Goal: Transaction & Acquisition: Purchase product/service

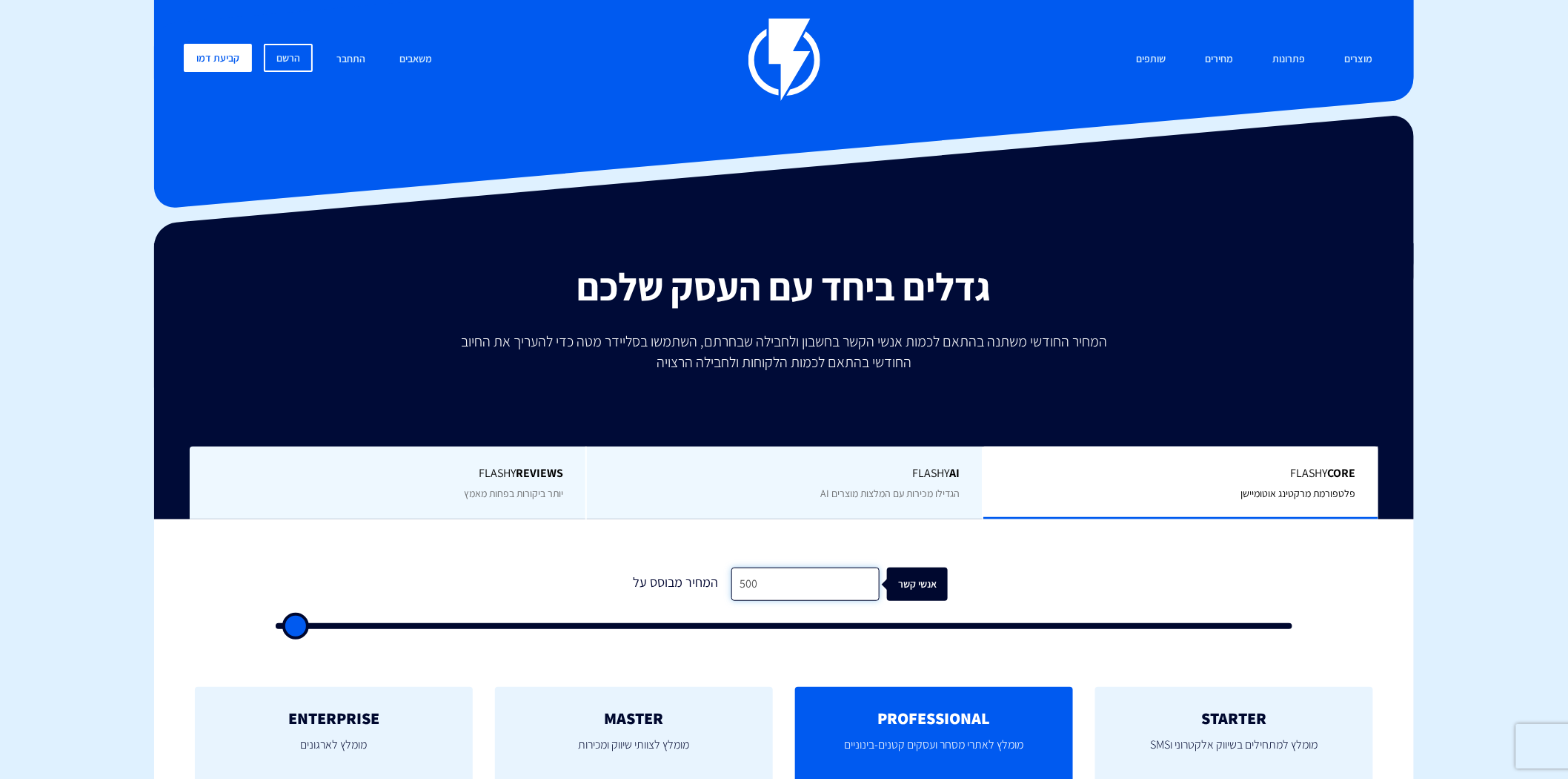
drag, startPoint x: 800, startPoint y: 584, endPoint x: 0, endPoint y: 605, distance: 800.3
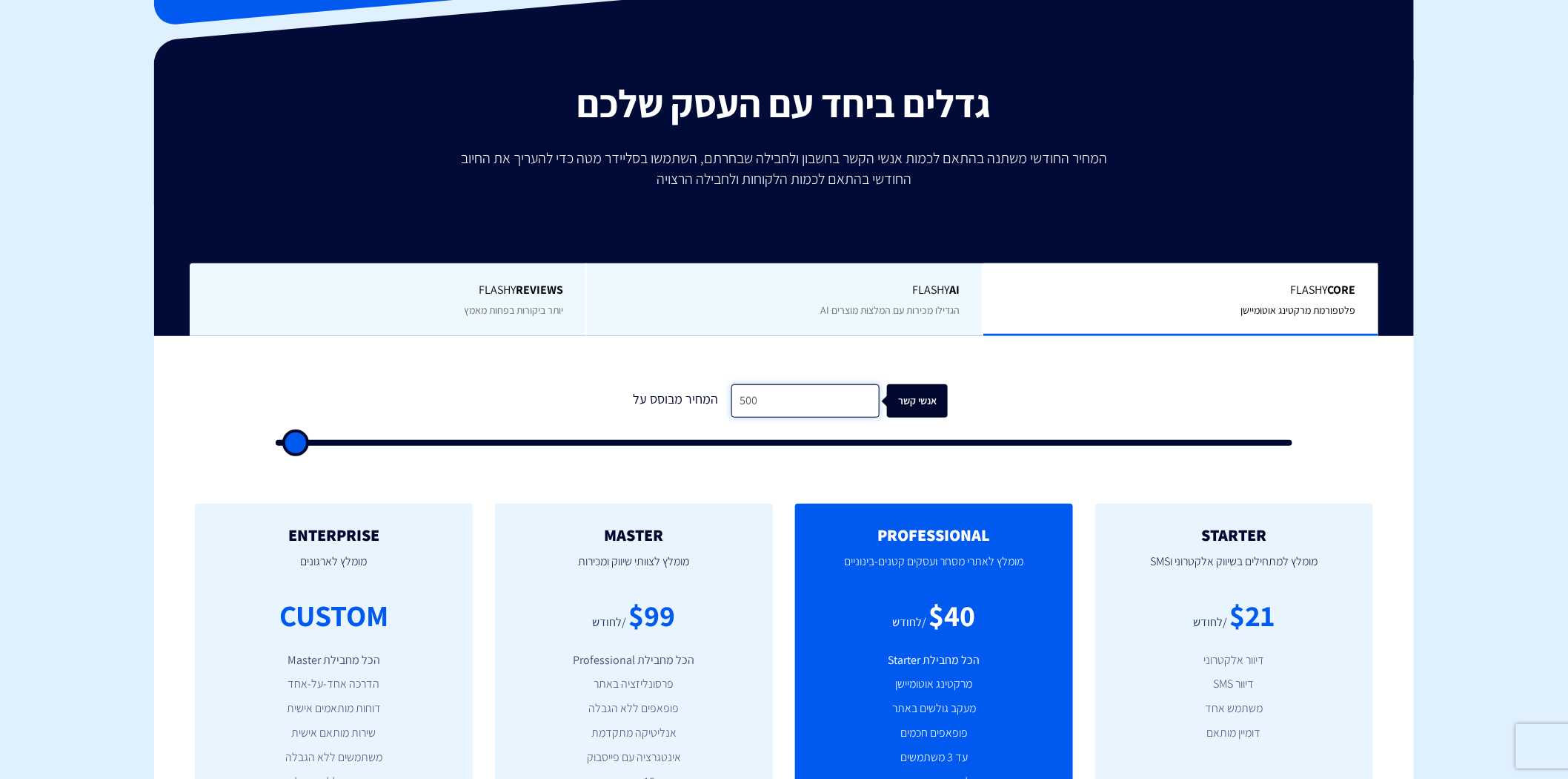
scroll to position [82, 0]
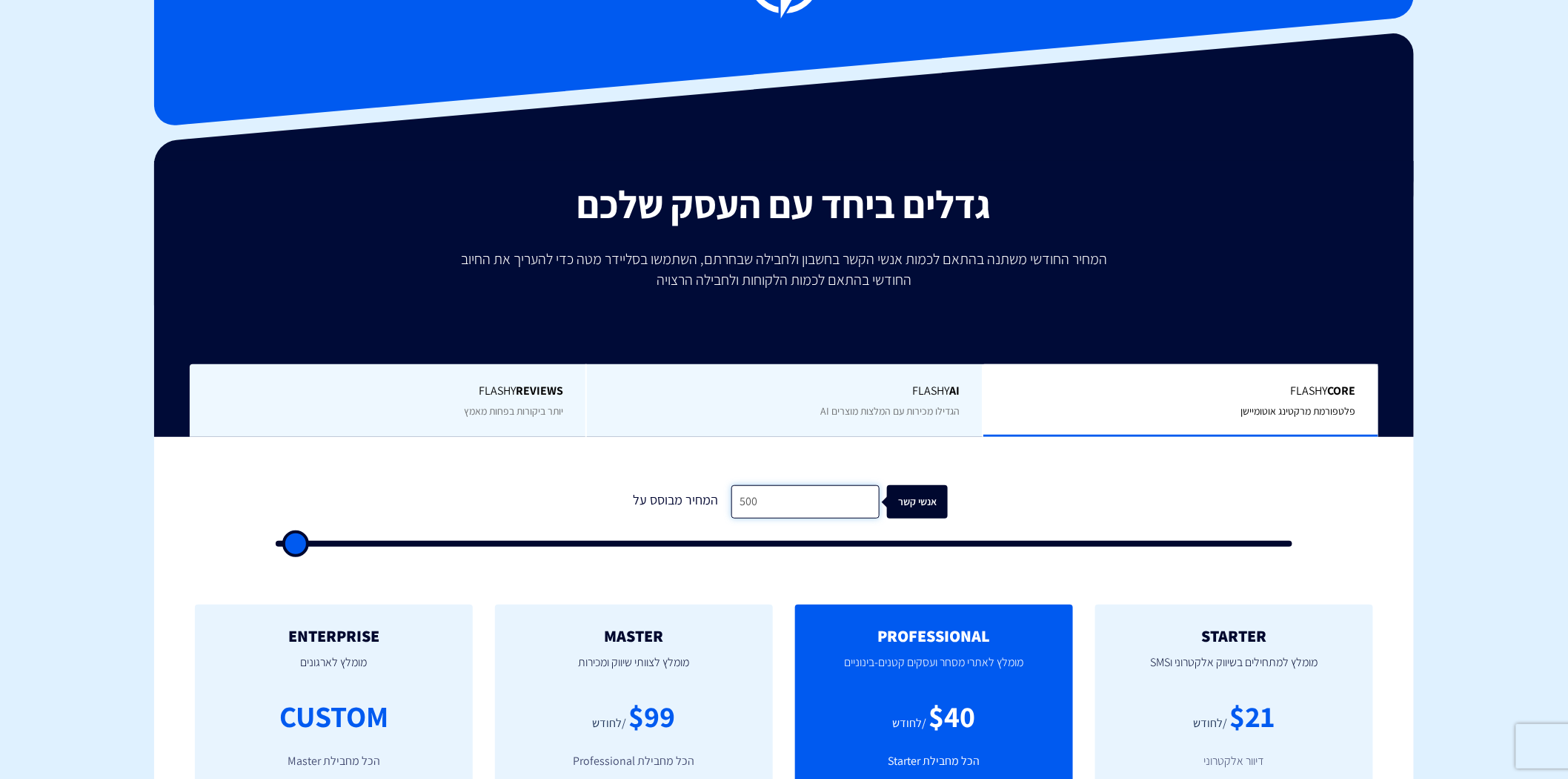
click at [782, 513] on input "500" at bounding box center [805, 501] width 148 height 33
click at [780, 513] on input "500" at bounding box center [805, 501] width 148 height 33
click at [779, 513] on input "500" at bounding box center [805, 501] width 148 height 33
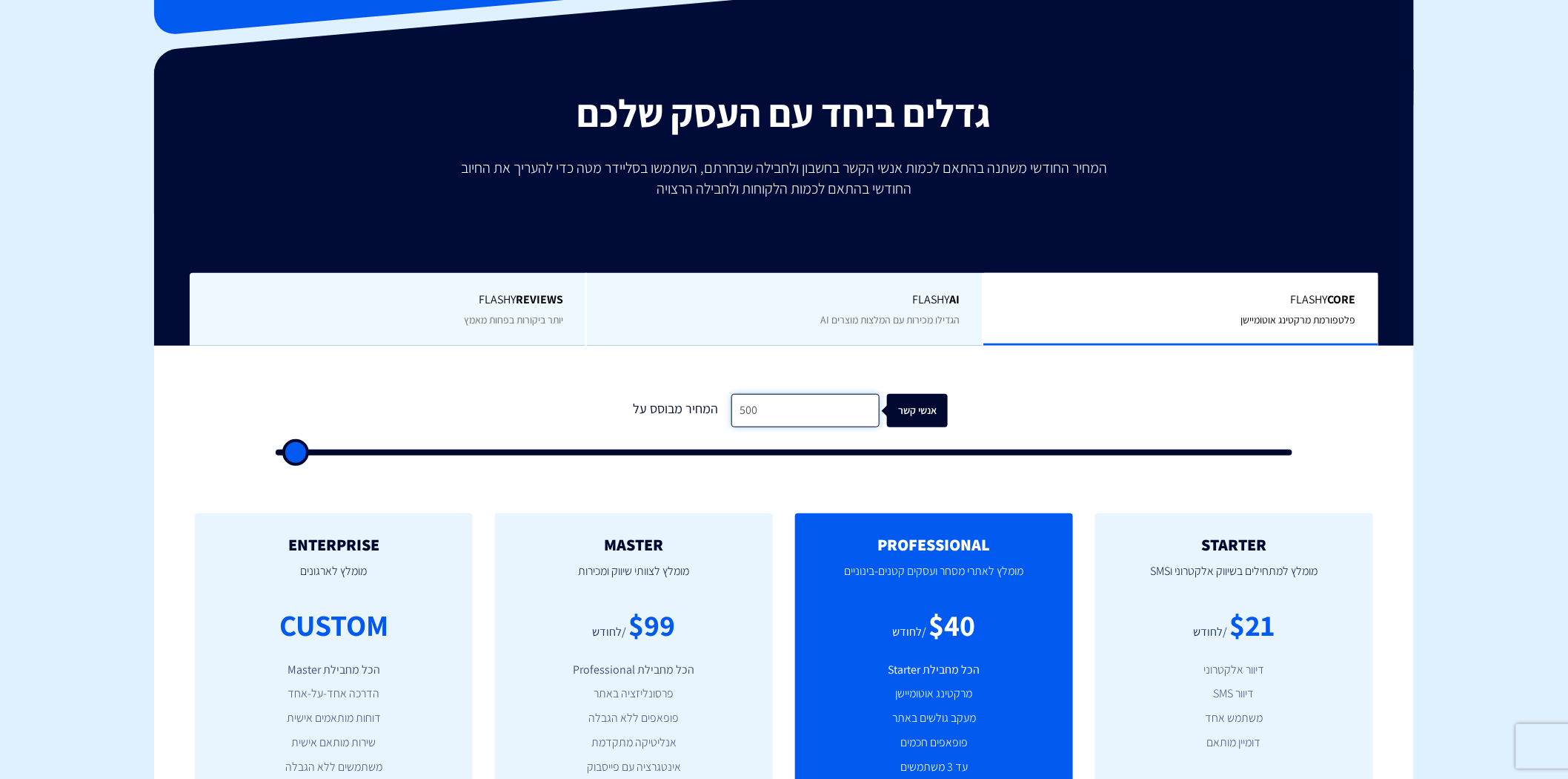
scroll to position [329, 0]
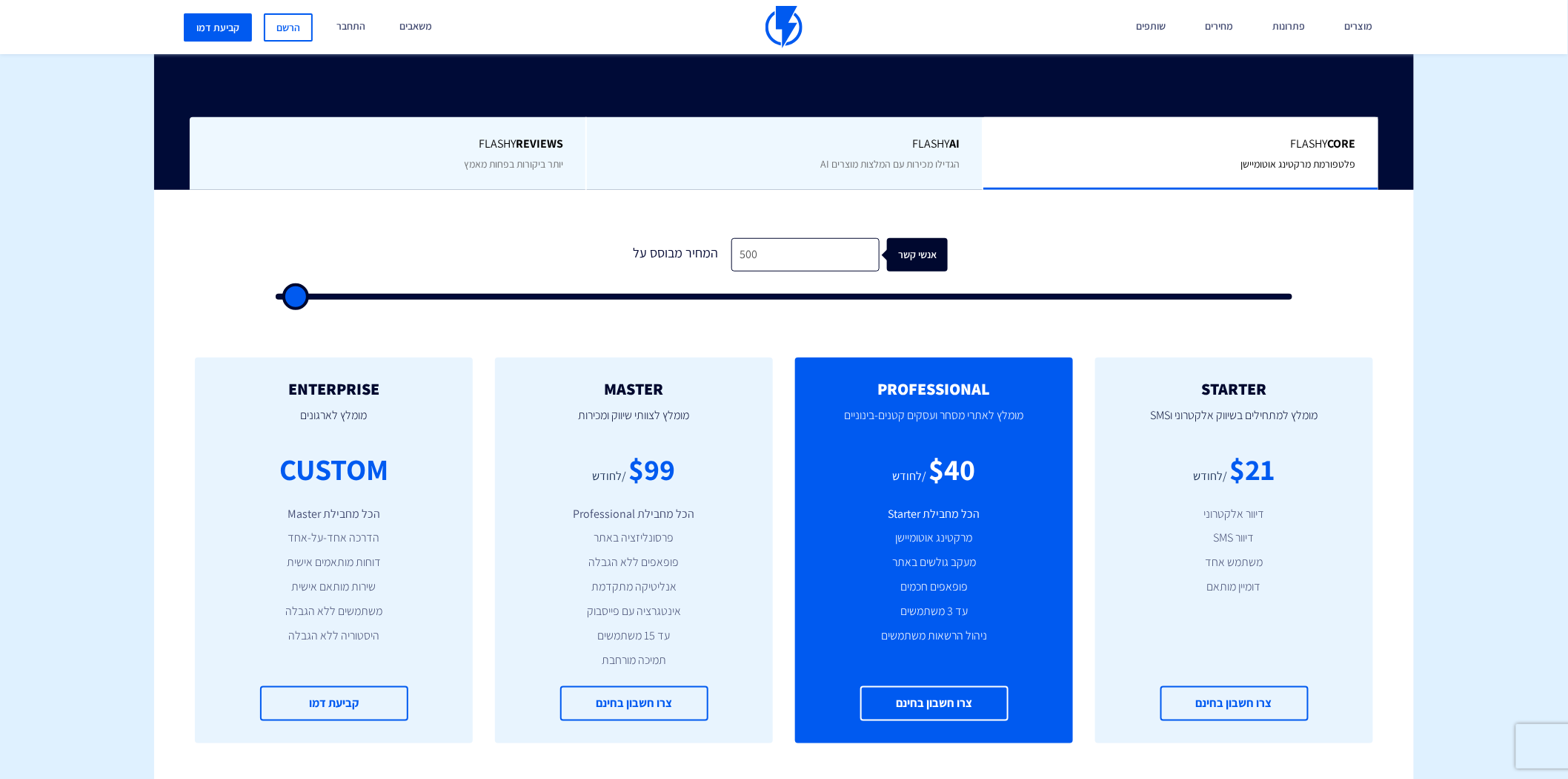
type input "1,000"
type input "1000"
type input "1,500"
type input "1500"
type input "2,000"
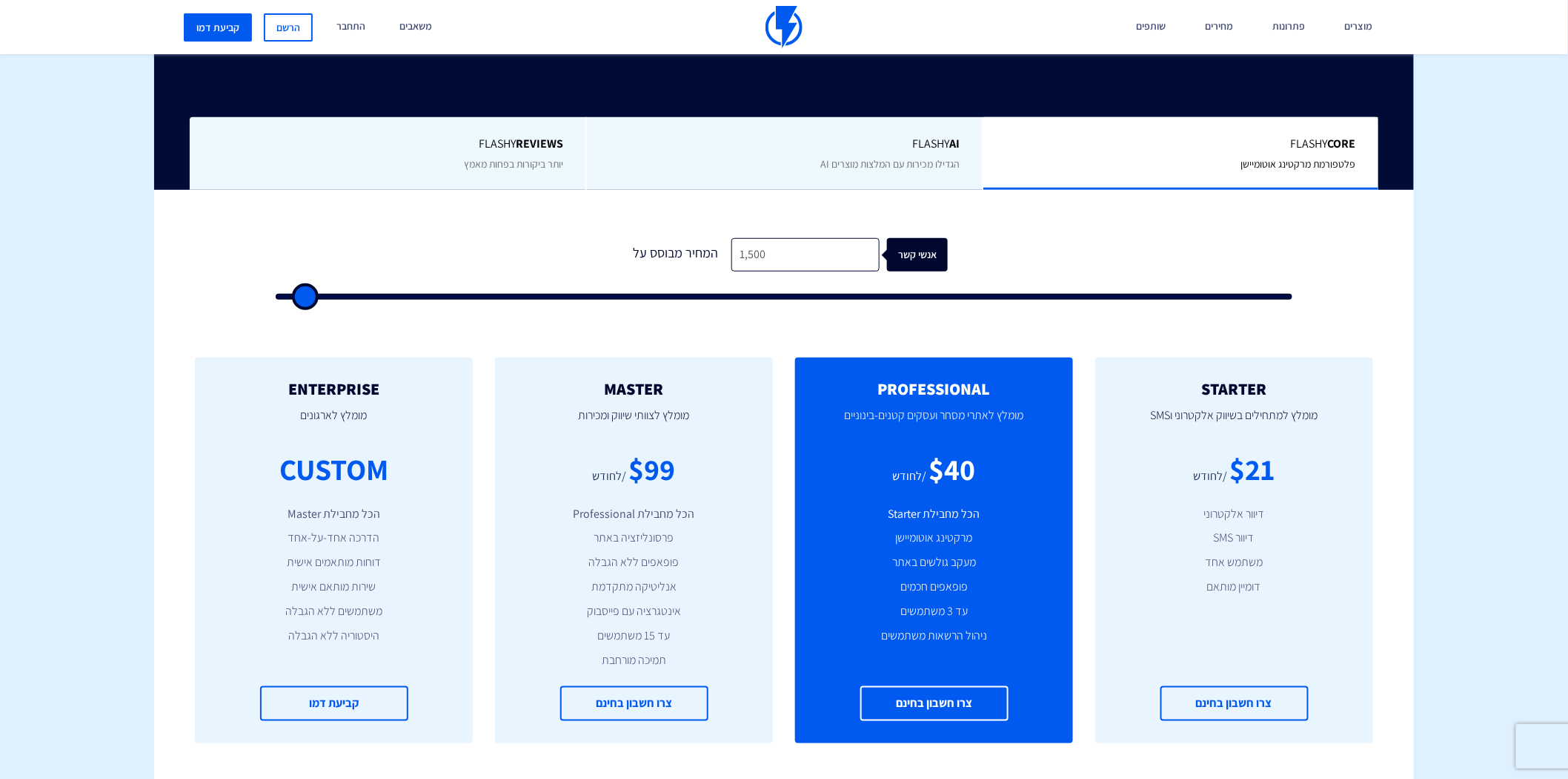
type input "2000"
type input "2,500"
type input "2500"
type input "3,000"
type input "3000"
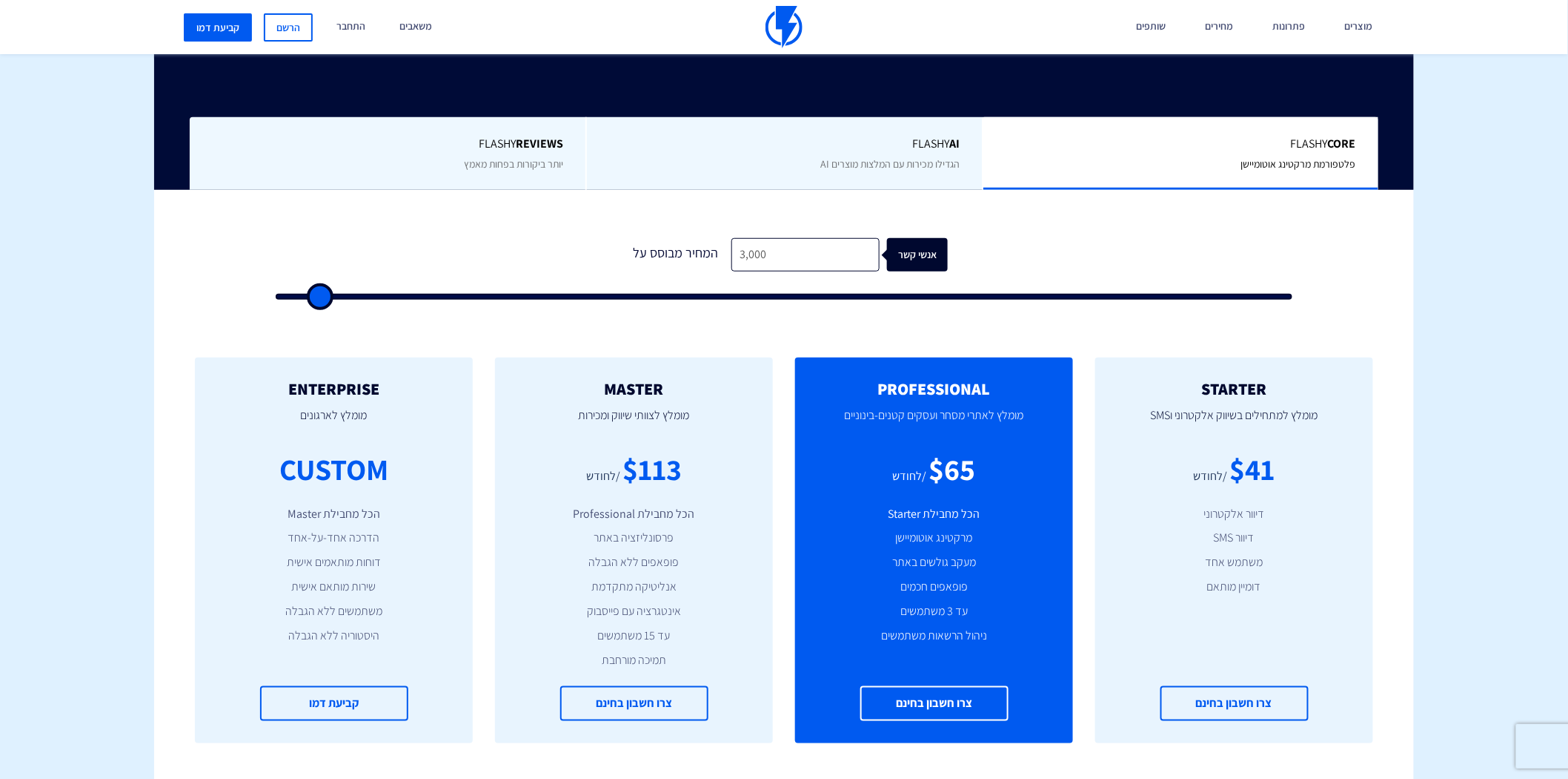
type input "4,000"
type input "4000"
type input "4,500"
type input "4500"
type input "5,500"
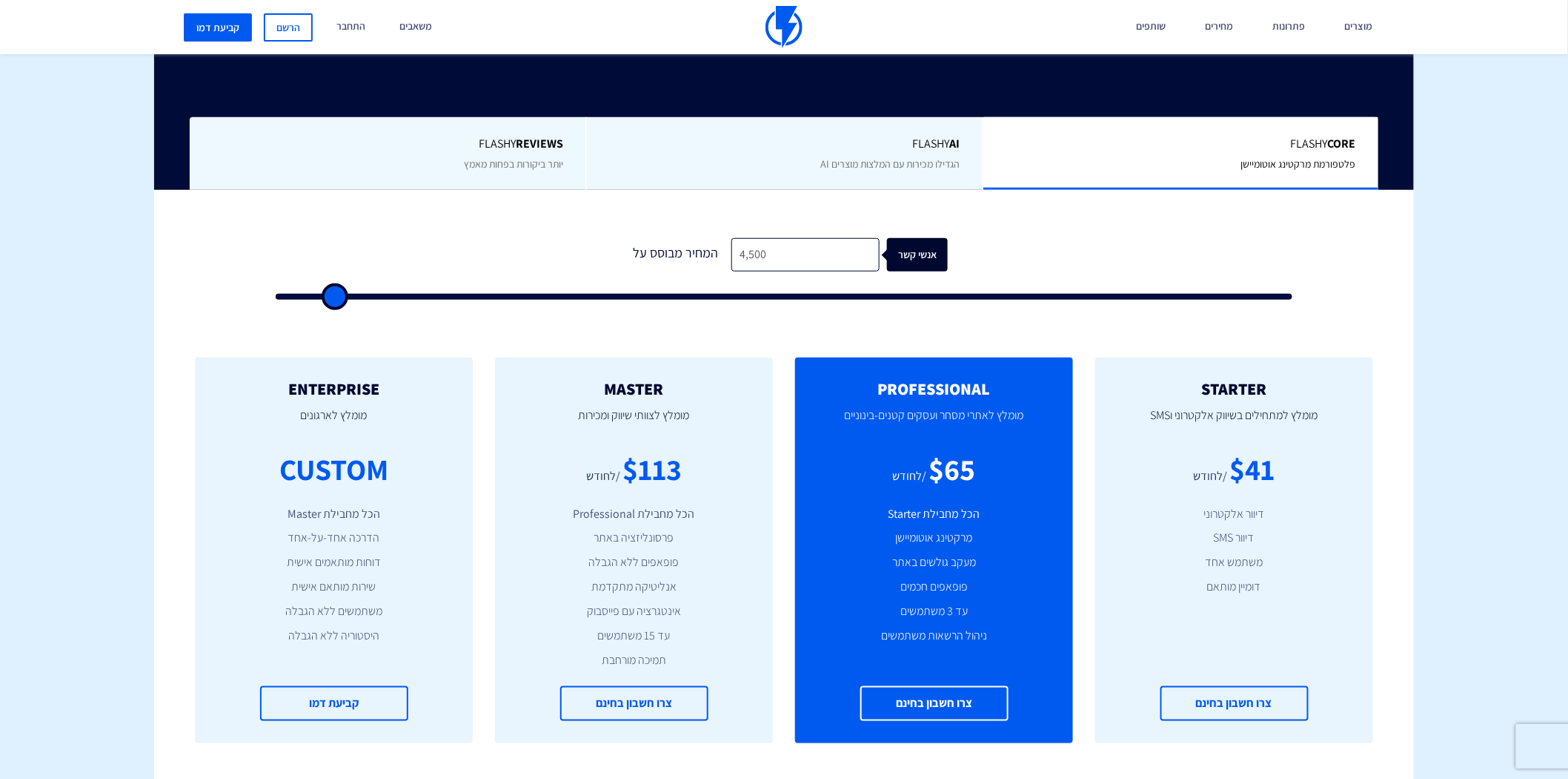
type input "5500"
type input "6,500"
type input "6500"
type input "7,000"
type input "7000"
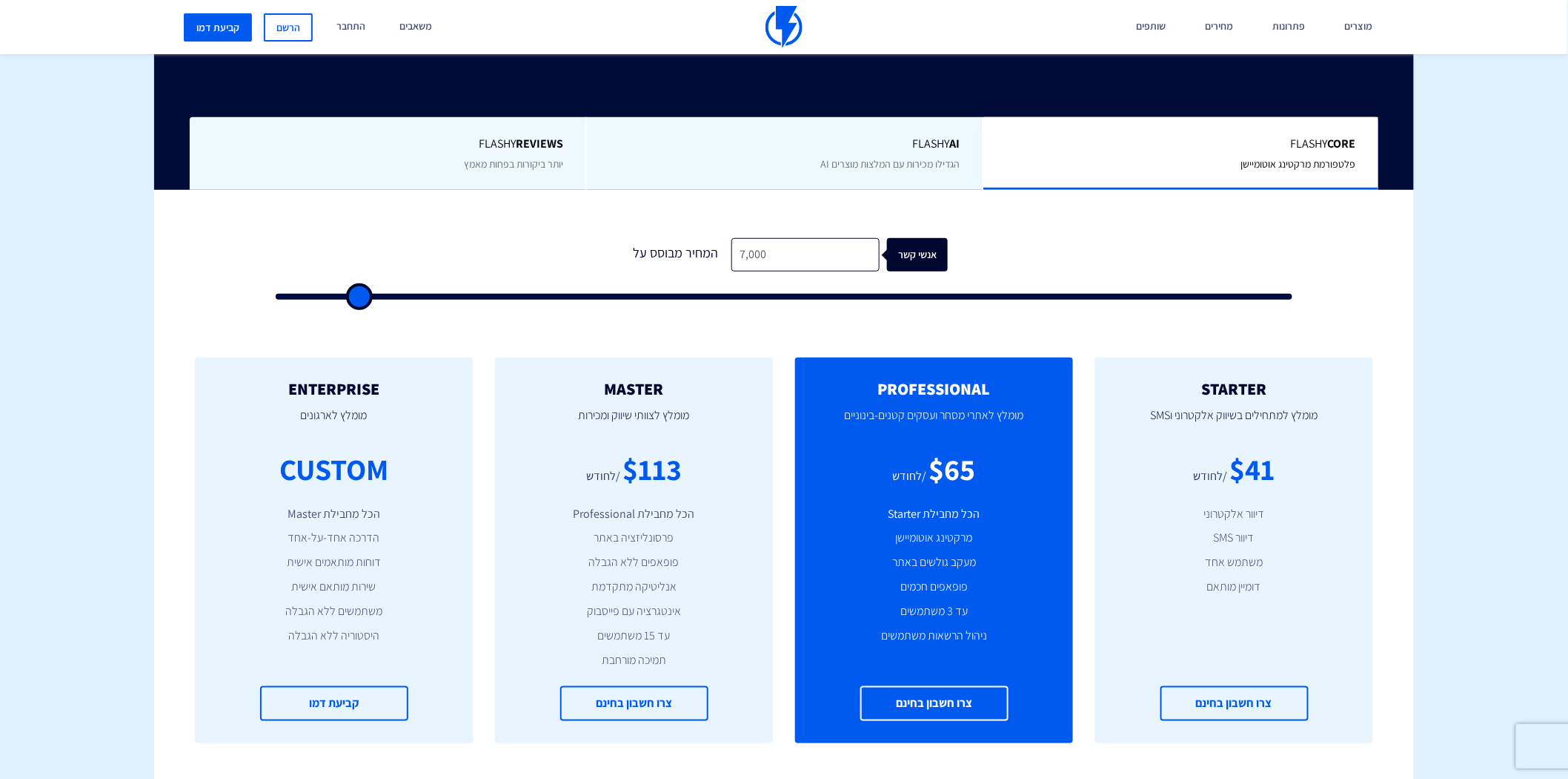
type input "7,500"
type input "7500"
type input "8,000"
type input "8000"
type input "8,500"
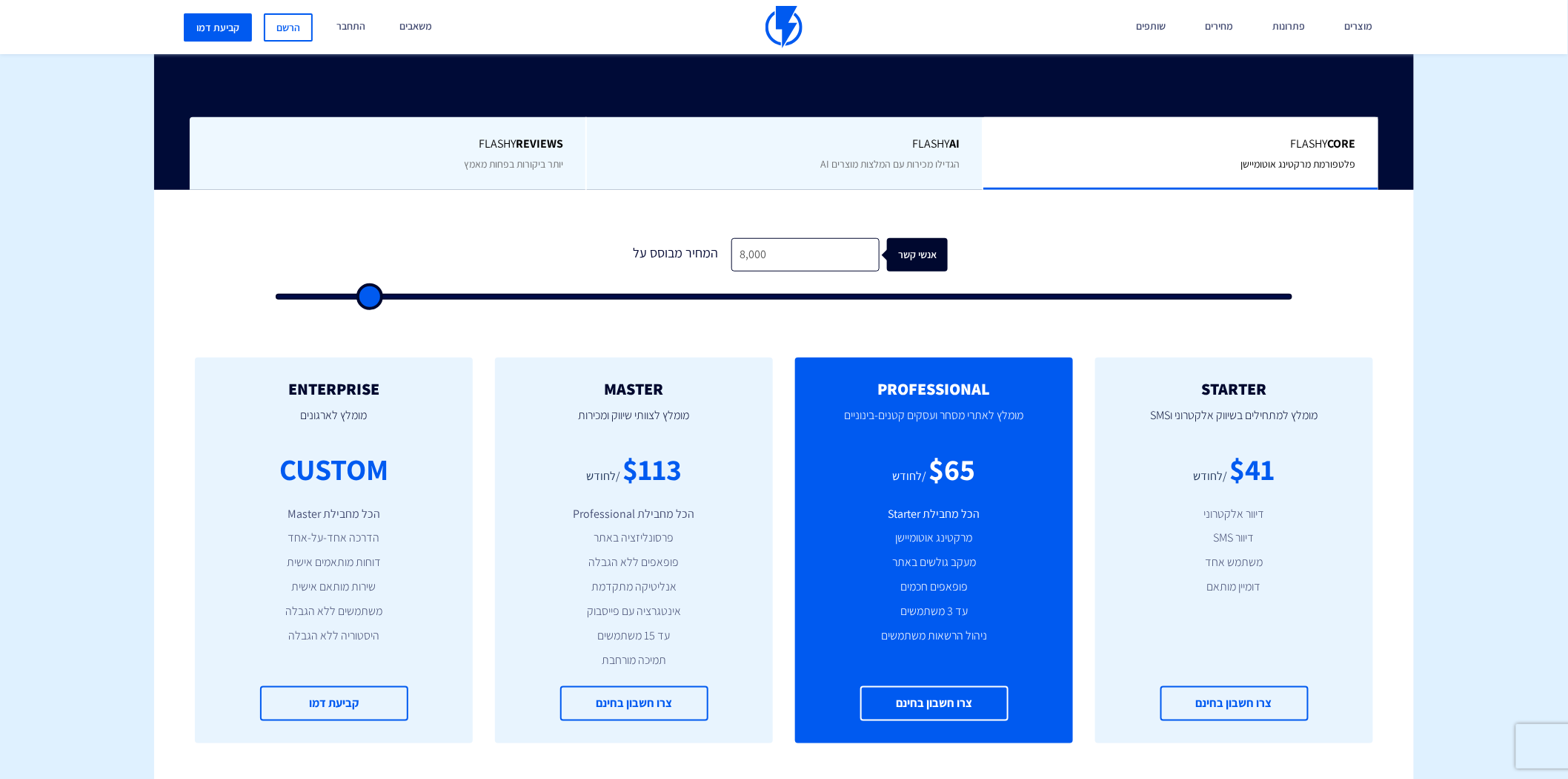
type input "8500"
type input "9,000"
type input "9000"
type input "9,500"
type input "9500"
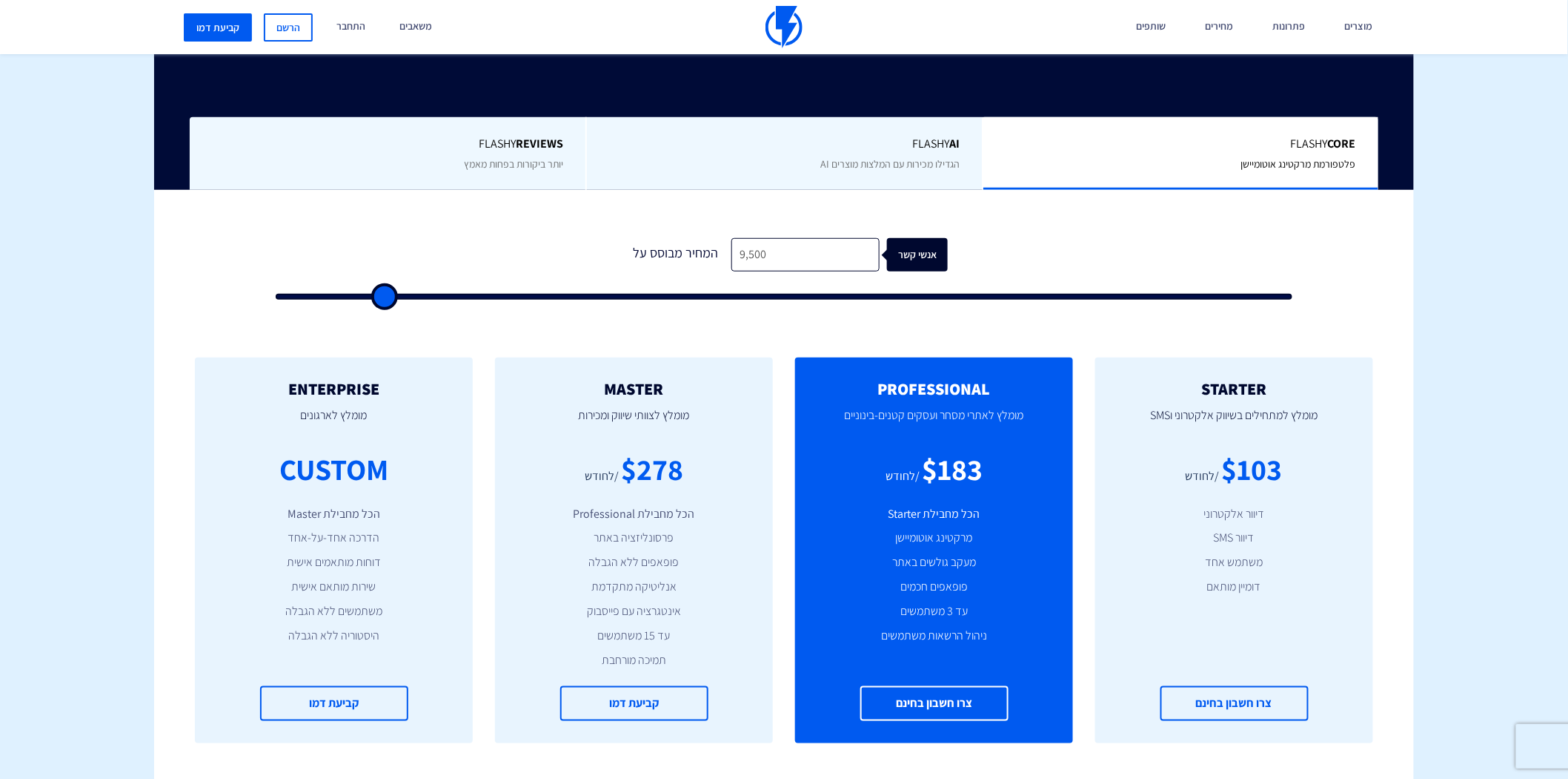
type input "10,000"
type input "10000"
type input "9,500"
type input "9500"
type input "9,000"
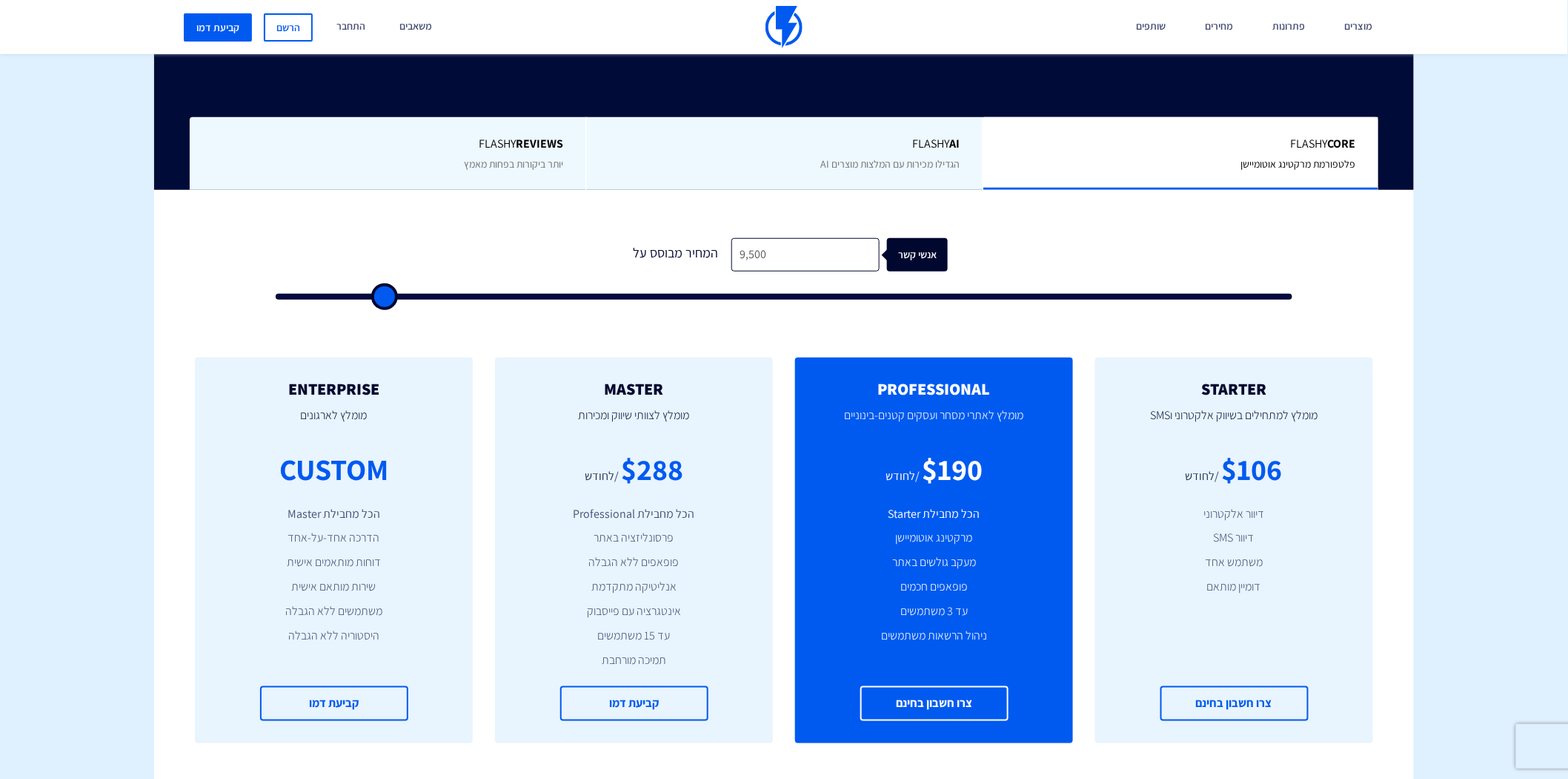
type input "9000"
type input "8,500"
type input "8500"
type input "8,000"
type input "8000"
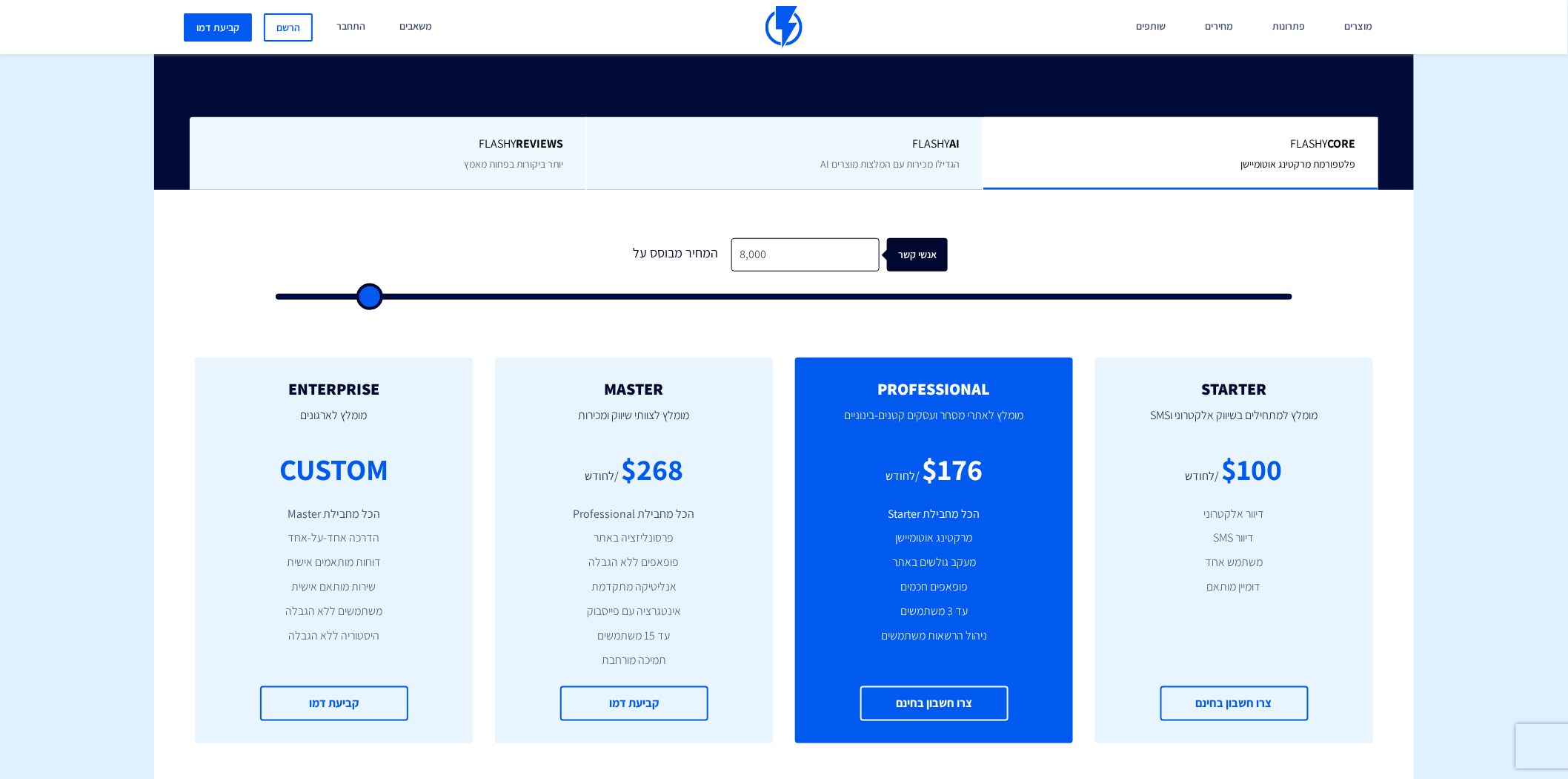
type input "7,500"
type input "7500"
type input "7,000"
type input "7000"
type input "6,500"
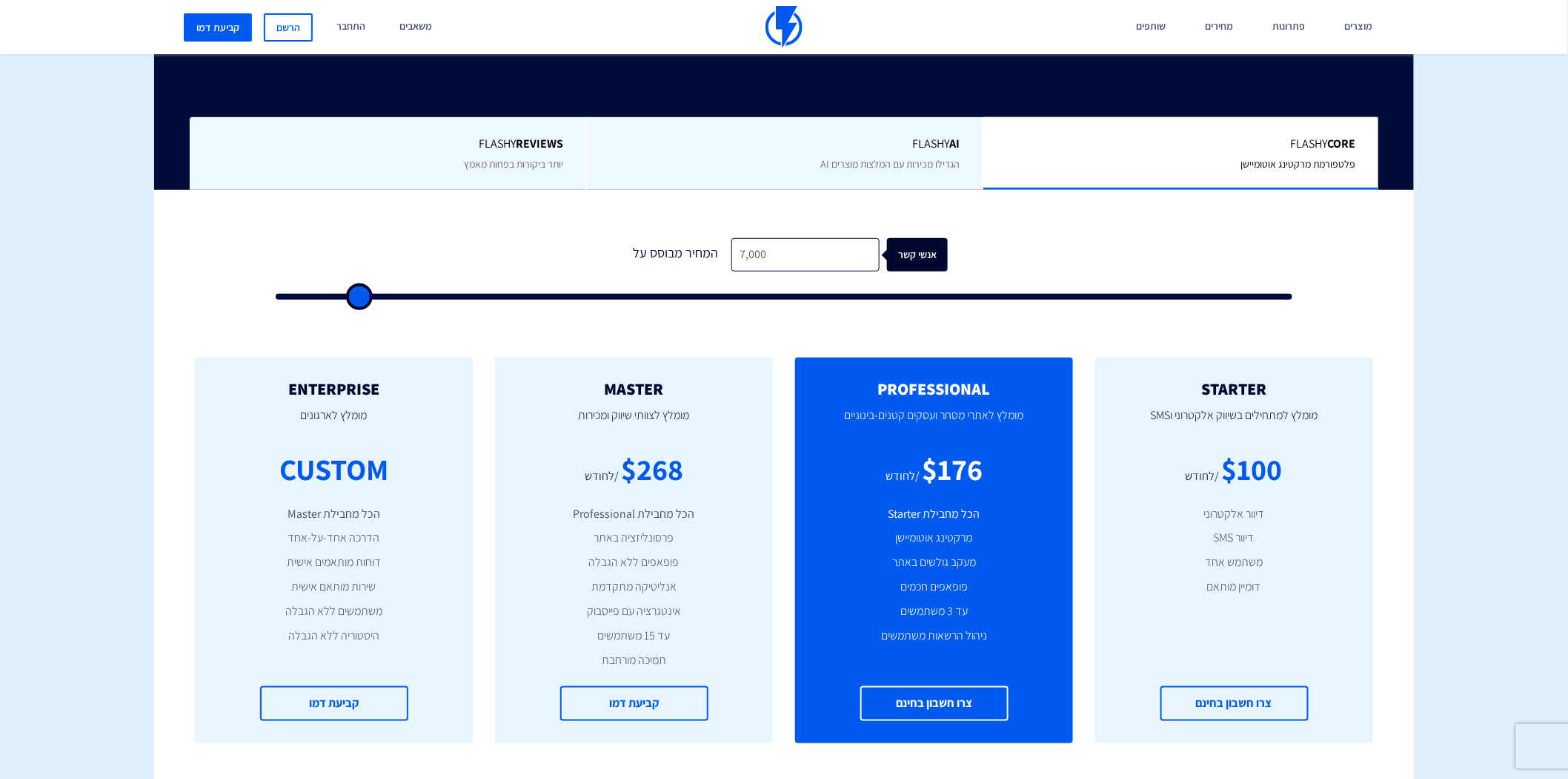
type input "6500"
type input "6,000"
type input "6000"
type input "5,500"
type input "5500"
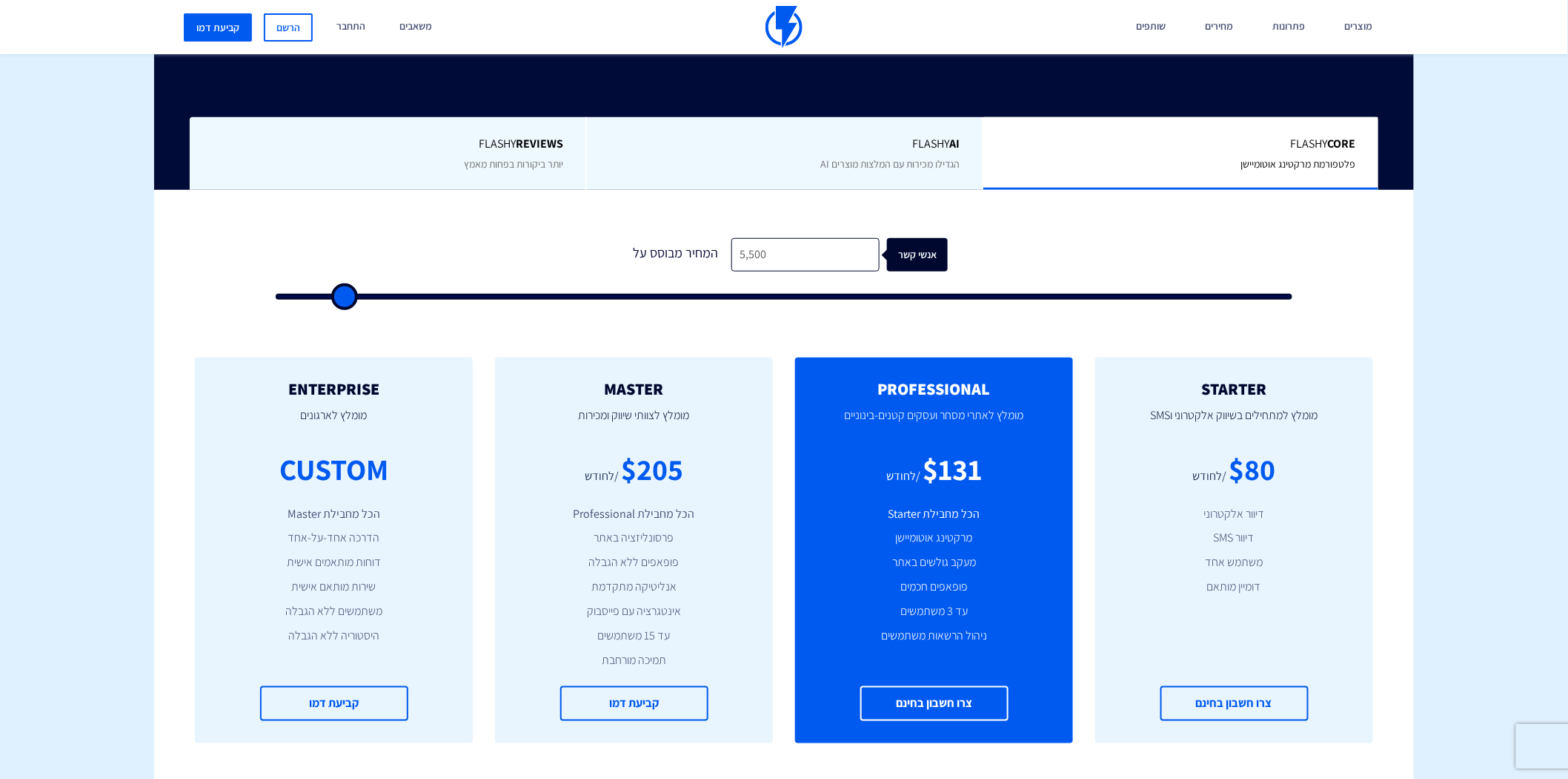
type input "5,000"
type input "5000"
type input "4,500"
type input "4500"
type input "4,000"
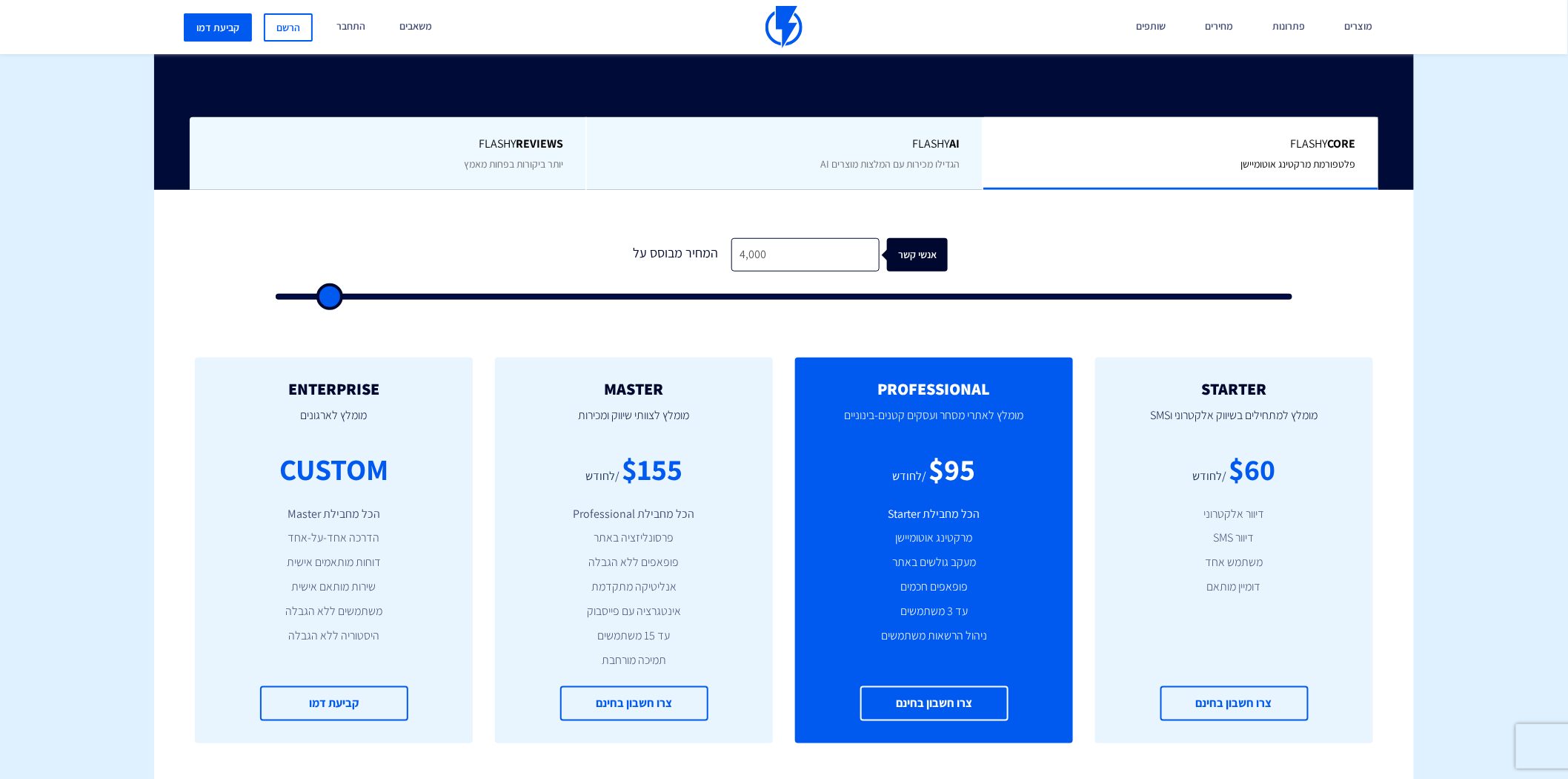
drag, startPoint x: 298, startPoint y: 288, endPoint x: 328, endPoint y: 312, distance: 38.4
type input "4000"
click at [328, 299] on input "range" at bounding box center [784, 296] width 1017 height 6
click at [749, 262] on input "4,000" at bounding box center [805, 254] width 148 height 33
type input "400"
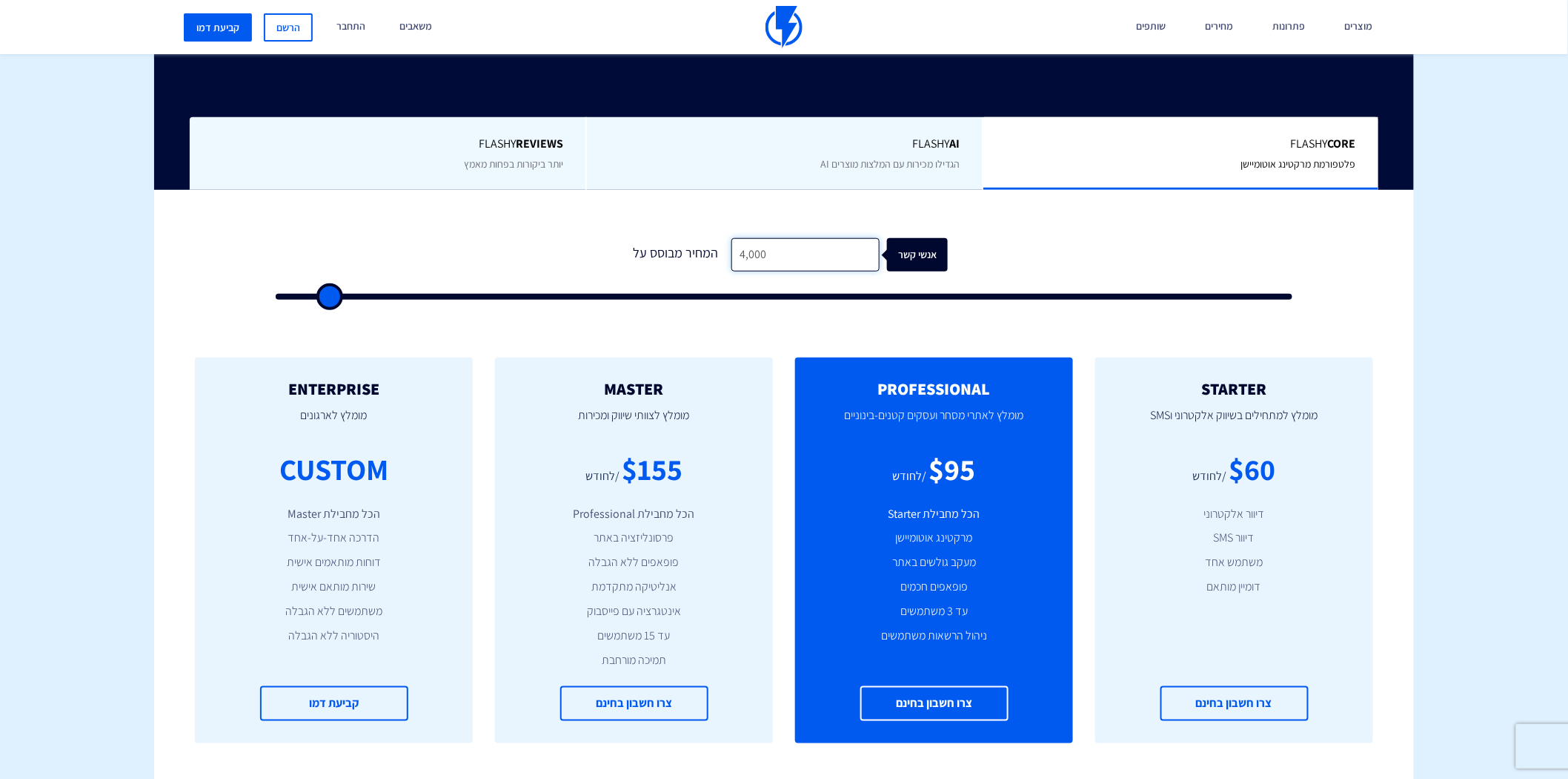
type input "500"
type input "4,003"
type input "4000"
type input "400"
type input "500"
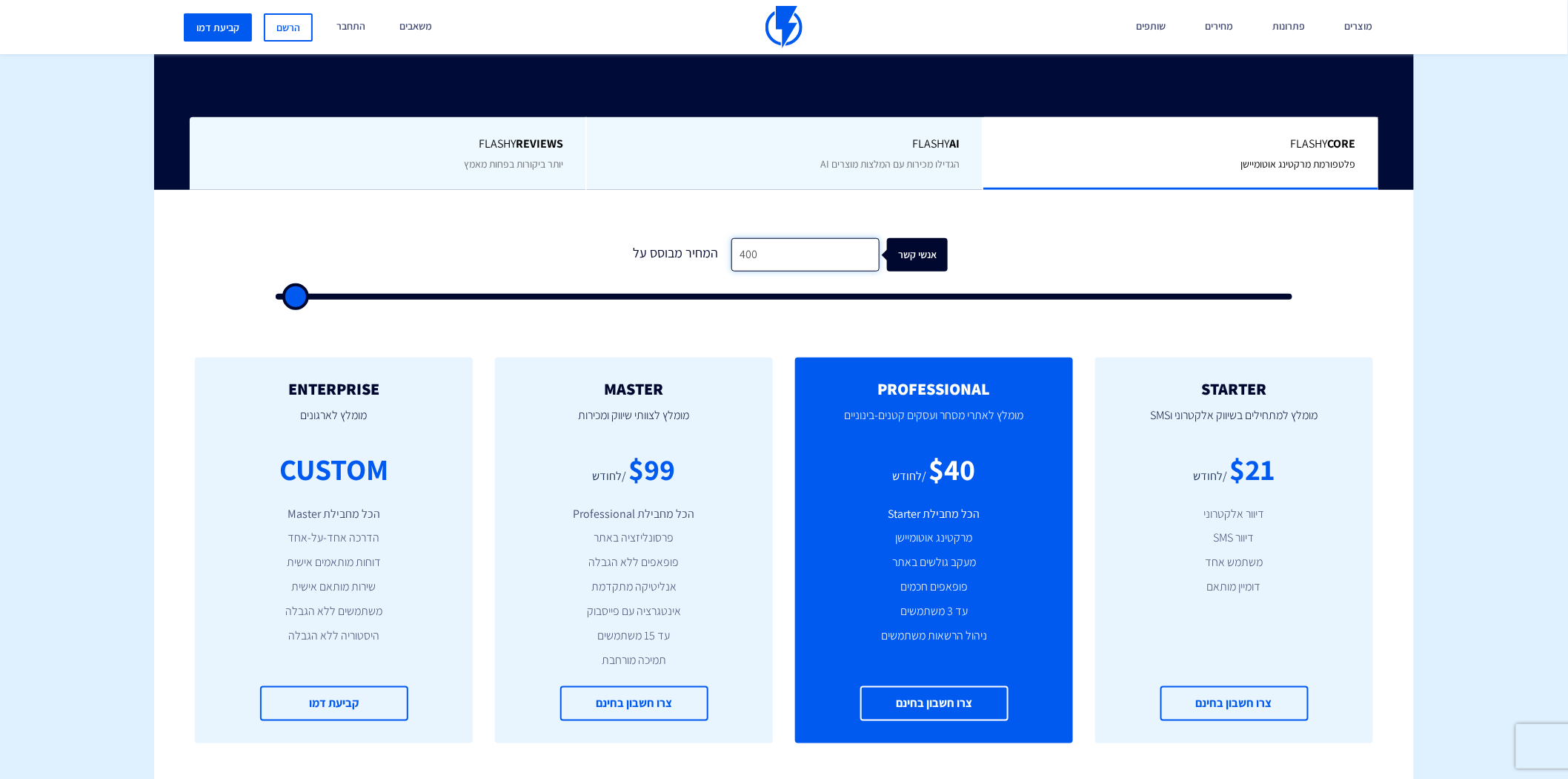
type input "40"
type input "500"
type input "4"
type input "500"
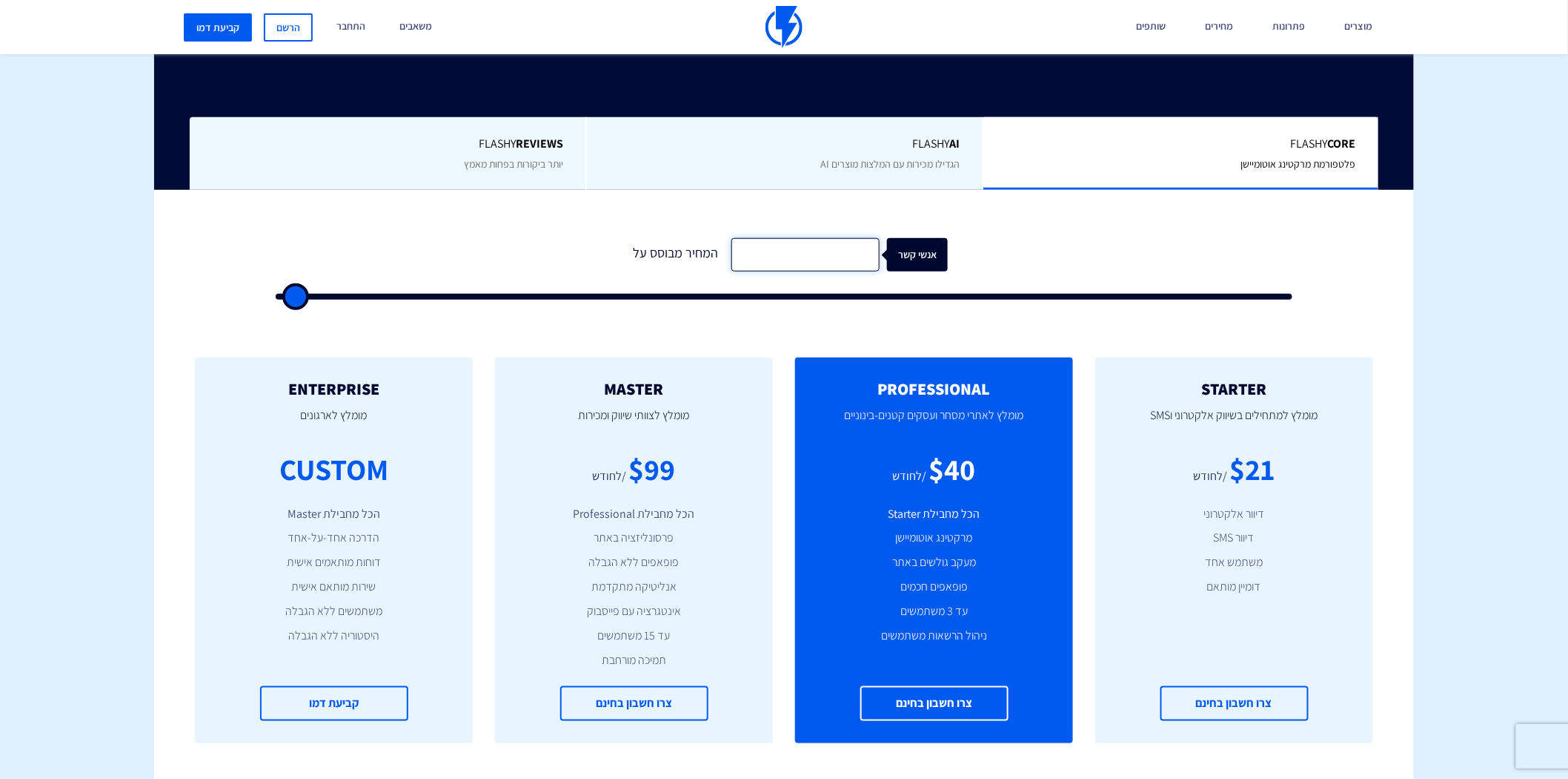
type input "4"
type input "500"
type input "44"
type input "500"
type input "440"
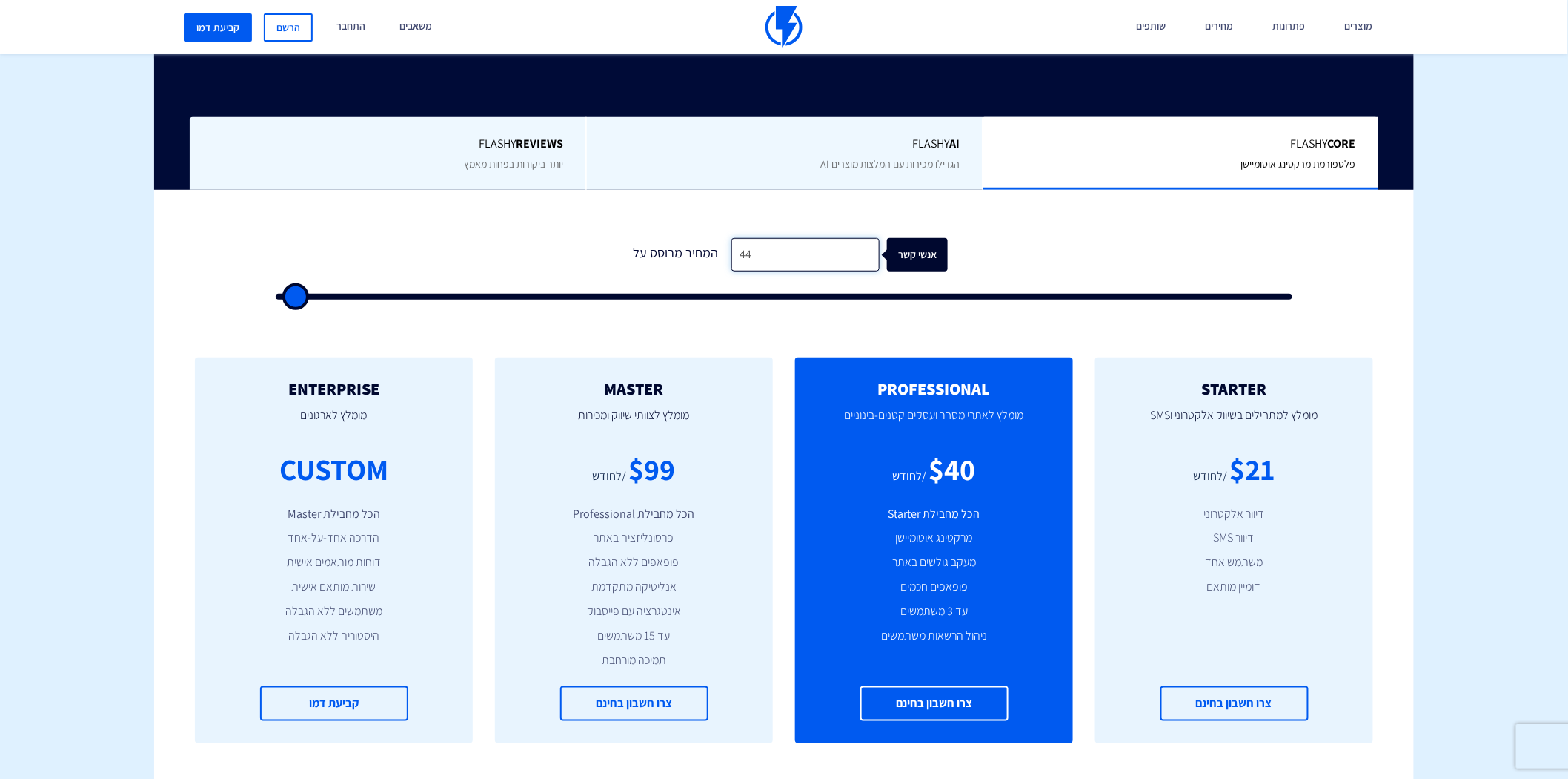
type input "500"
type input "4,400"
type input "4500"
type input "4,400"
click at [1146, 195] on div "1 המחיר מבוסס על 4,400 אנשי קשר" at bounding box center [784, 258] width 1068 height 138
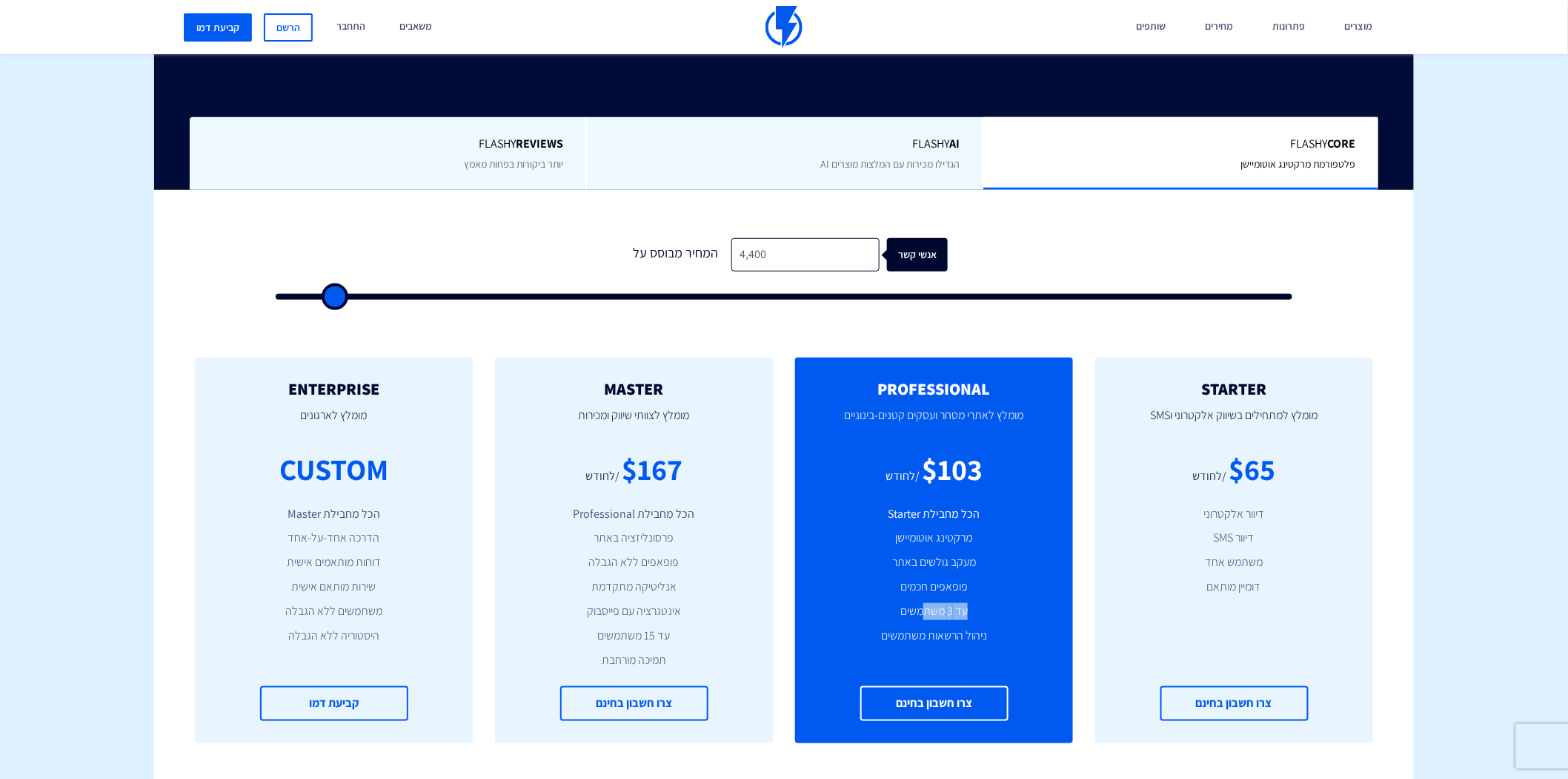
drag, startPoint x: 959, startPoint y: 612, endPoint x: 914, endPoint y: 557, distance: 71.1
click at [921, 605] on li "עד 3 משתמשים" at bounding box center [934, 612] width 233 height 17
click at [929, 406] on p "מומלץ לאתרי מסחר ועסקים קטנים-בינוניים" at bounding box center [934, 423] width 233 height 51
drag, startPoint x: 975, startPoint y: 535, endPoint x: 879, endPoint y: 536, distance: 96.0
click at [879, 536] on li "מרקטינג אוטומיישן" at bounding box center [934, 538] width 233 height 17
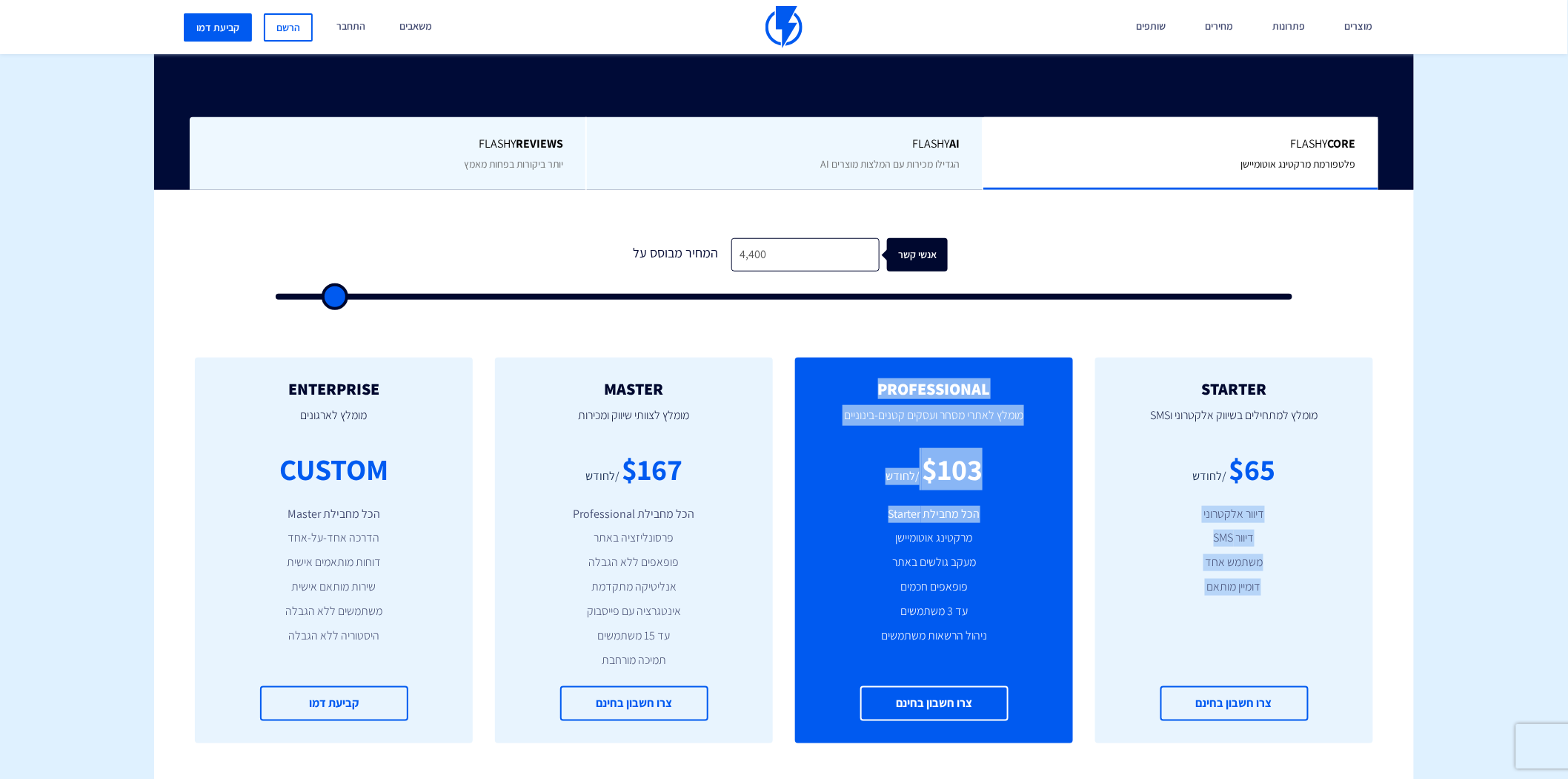
drag, startPoint x: 1273, startPoint y: 507, endPoint x: 1083, endPoint y: 539, distance: 192.7
click at [1083, 539] on div "STARTER מומלץ למתחילים בשיווק אלקטרוני וSMS $65 /לחודש דיוור אלקטרוני דיוור SMS…" at bounding box center [784, 551] width 1260 height 445
click at [929, 476] on div "$103" at bounding box center [953, 469] width 61 height 42
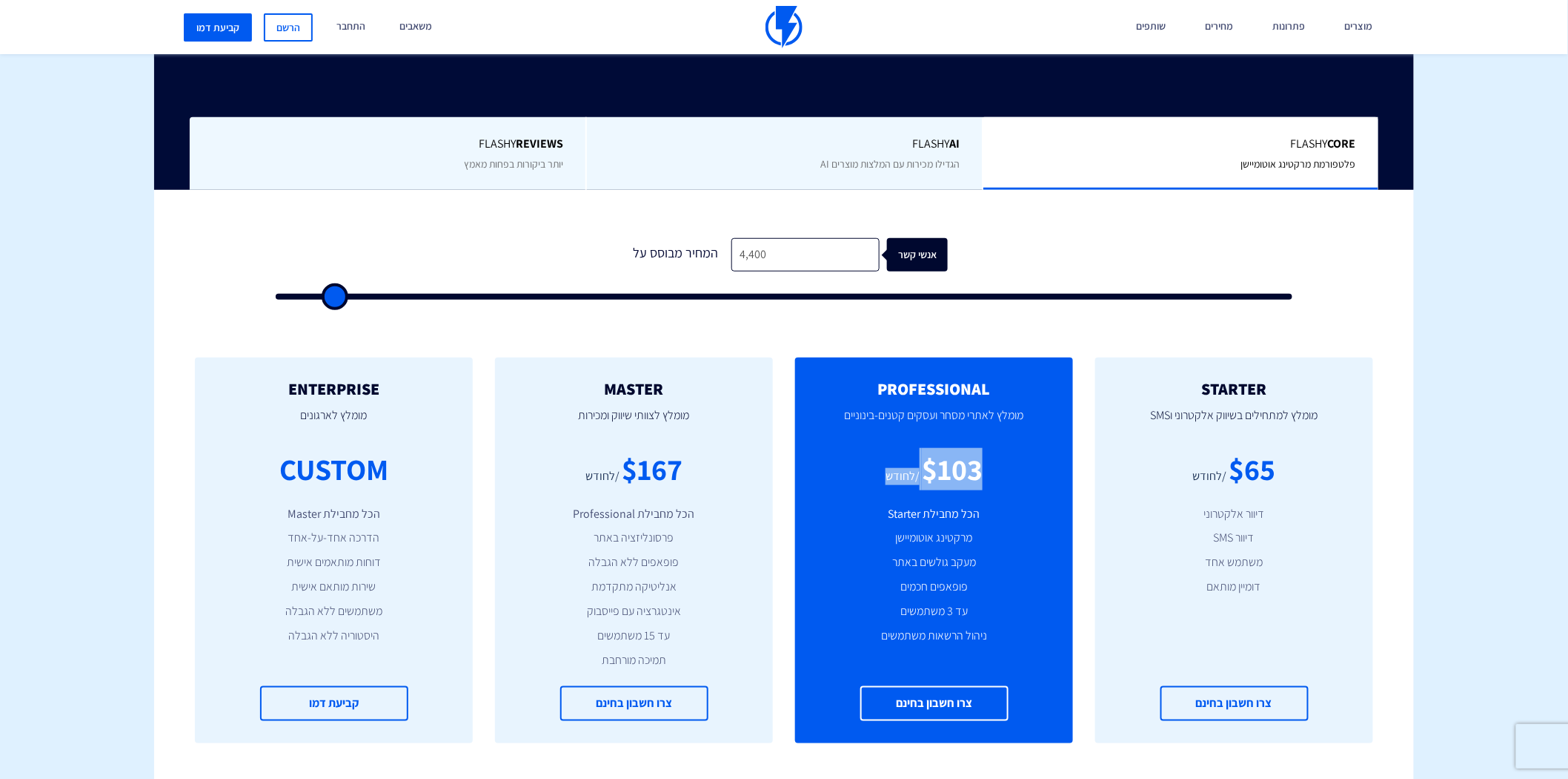
drag, startPoint x: 1003, startPoint y: 465, endPoint x: 878, endPoint y: 464, distance: 125.0
click at [878, 464] on div "$103 /לחודש" at bounding box center [934, 469] width 233 height 42
drag, startPoint x: 698, startPoint y: 507, endPoint x: 578, endPoint y: 502, distance: 120.1
click at [578, 502] on div "MASTER [PERSON_NAME] לצוותי שיווק ומכירות $167 /לחודש הכל מחבילת Professional פ…" at bounding box center [634, 551] width 278 height 386
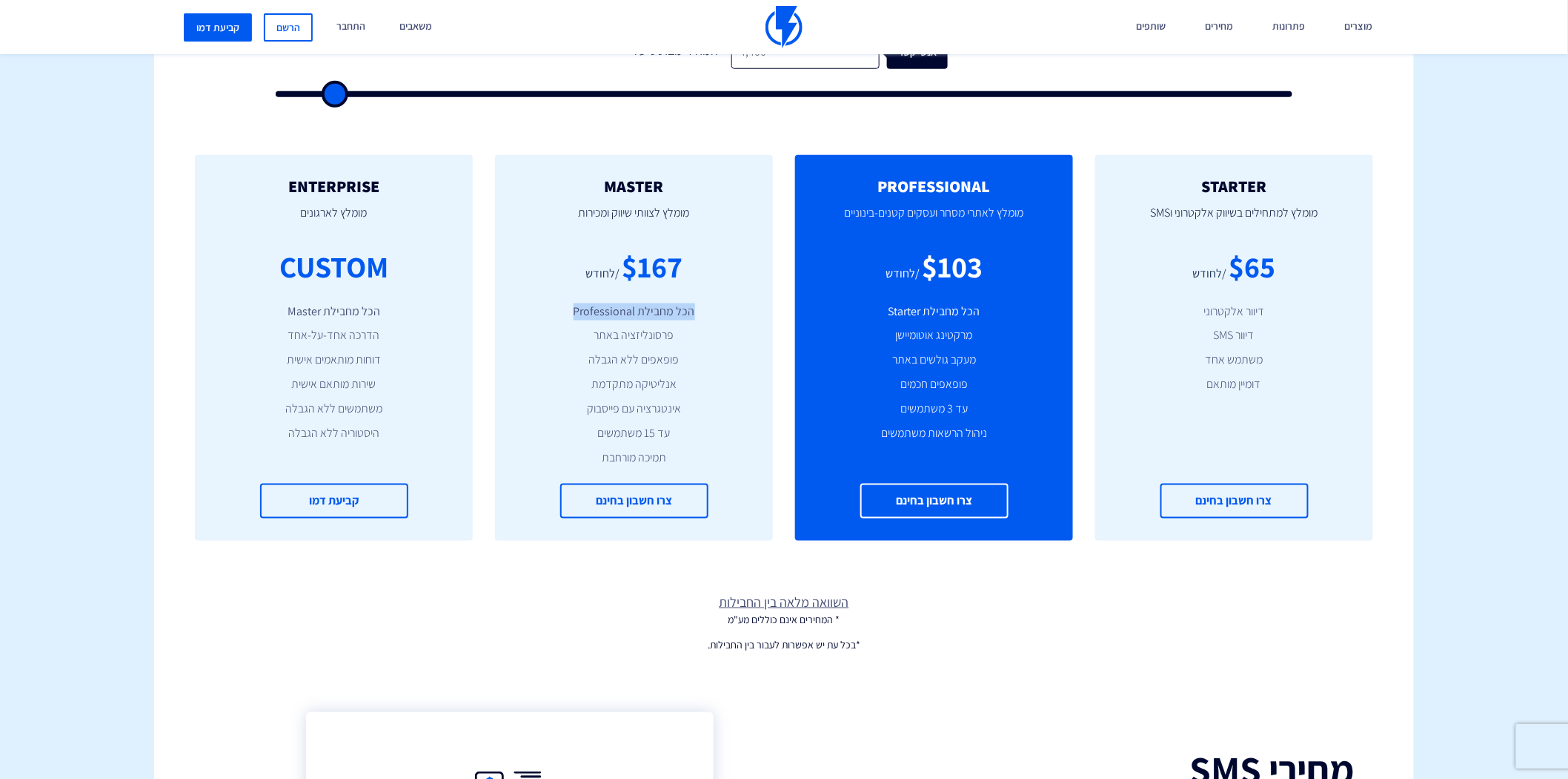
scroll to position [494, 0]
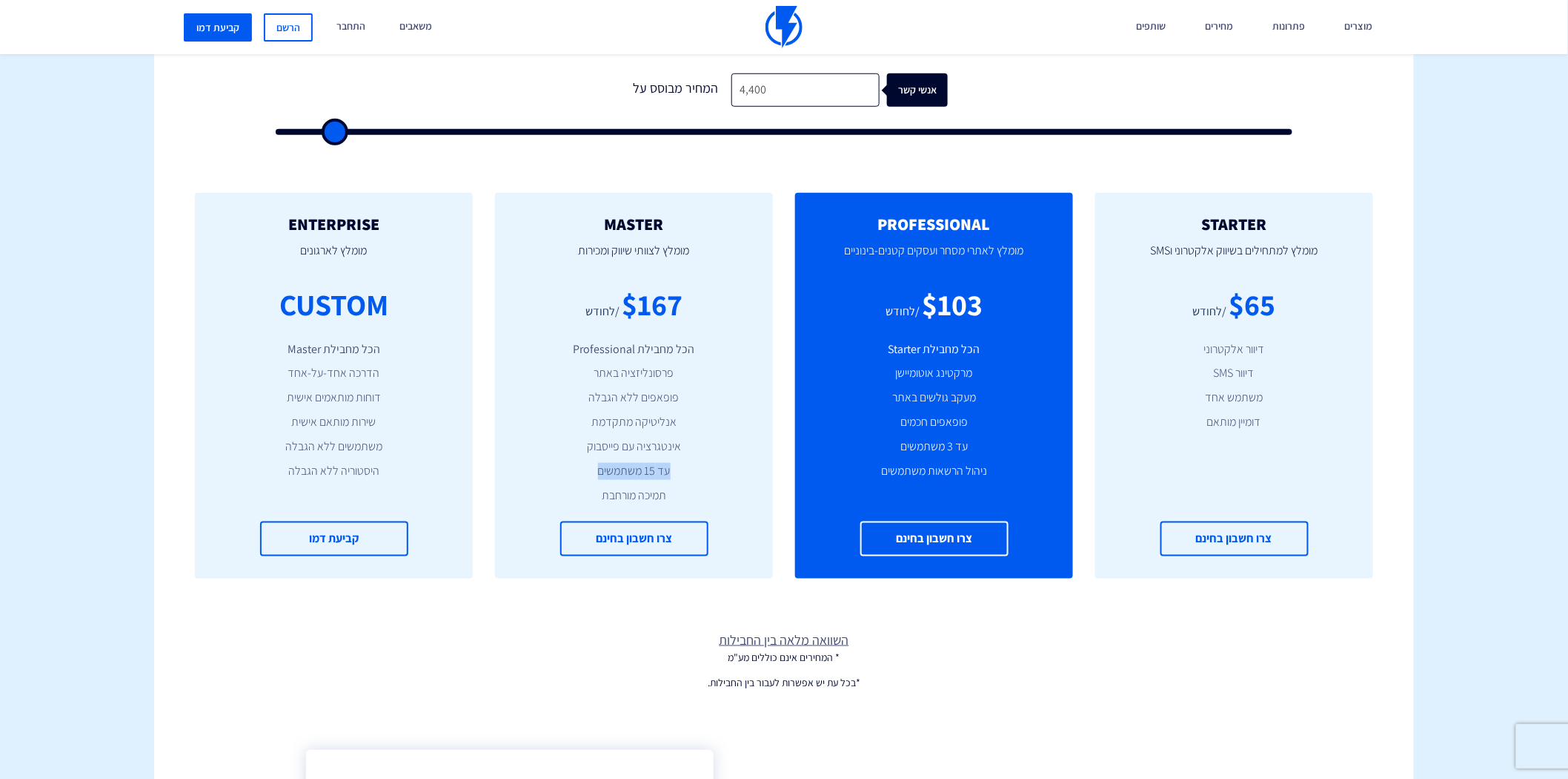
drag, startPoint x: 683, startPoint y: 465, endPoint x: 581, endPoint y: 476, distance: 102.6
click at [581, 476] on li "עד 15 משתמשים" at bounding box center [634, 471] width 233 height 17
drag, startPoint x: 676, startPoint y: 495, endPoint x: 582, endPoint y: 495, distance: 94.0
click at [582, 495] on li "תמיכה מורחבת" at bounding box center [634, 496] width 233 height 17
drag, startPoint x: 683, startPoint y: 447, endPoint x: 562, endPoint y: 447, distance: 121.0
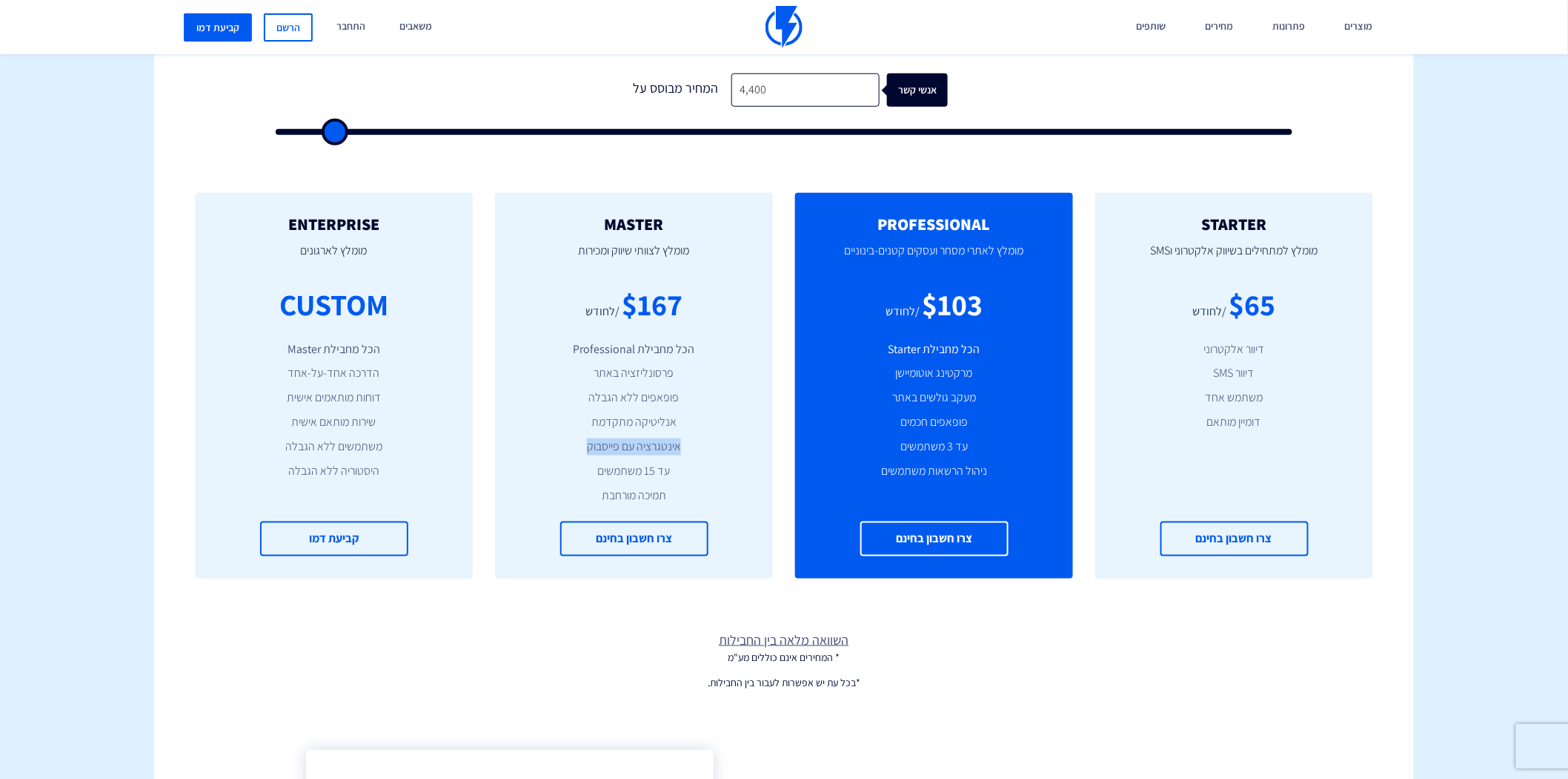
click at [562, 447] on li "אינטגרציה עם פייסבוק" at bounding box center [634, 447] width 233 height 17
drag, startPoint x: 678, startPoint y: 423, endPoint x: 565, endPoint y: 425, distance: 113.0
click at [565, 425] on li "אנליטיקה מתקדמת" at bounding box center [634, 422] width 233 height 17
drag, startPoint x: 663, startPoint y: 397, endPoint x: 535, endPoint y: 397, distance: 128.0
click at [535, 397] on li "פופאפים ללא הגבלה" at bounding box center [634, 398] width 233 height 17
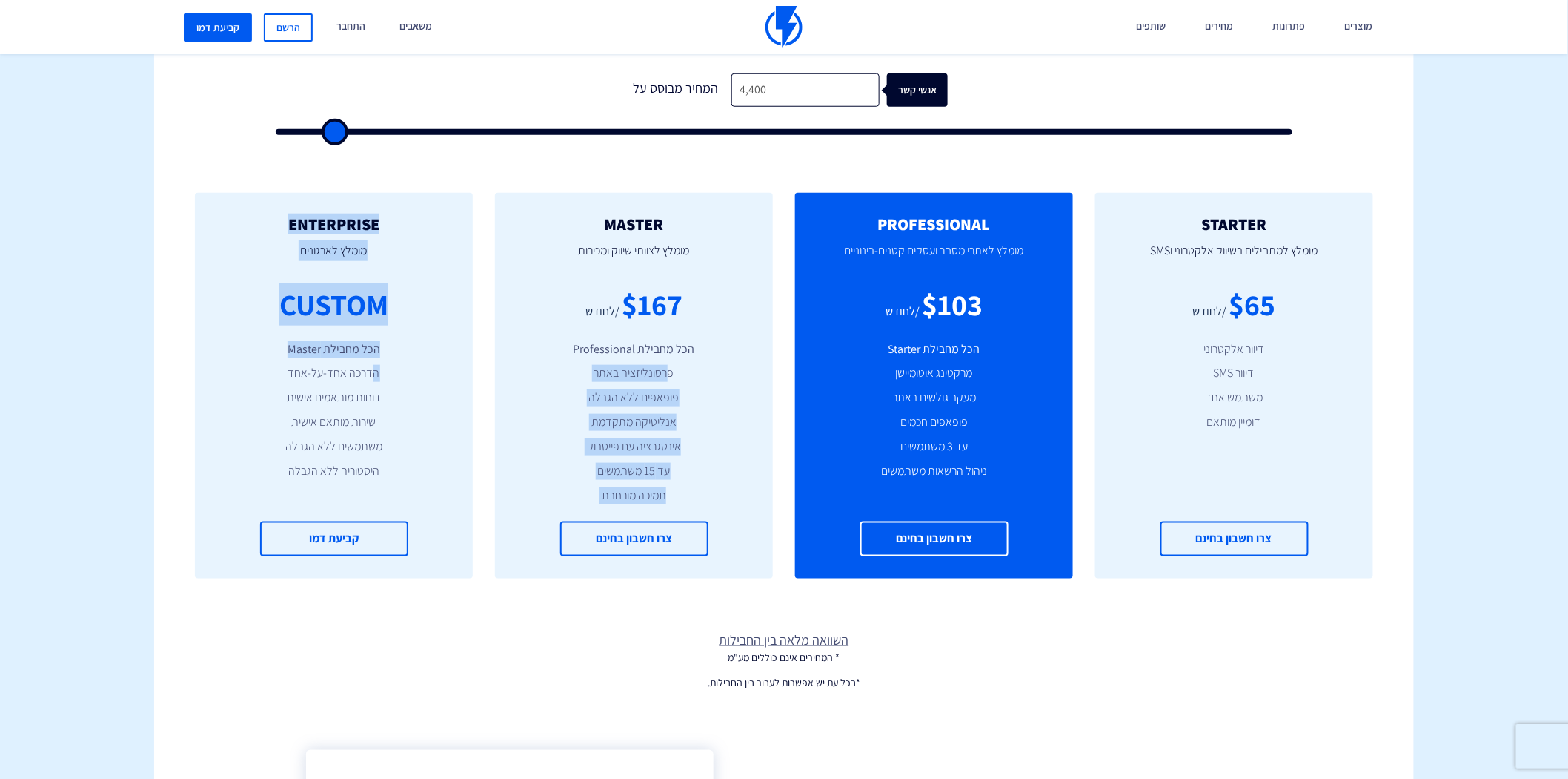
drag, startPoint x: 668, startPoint y: 373, endPoint x: 370, endPoint y: 373, distance: 298.0
click at [370, 373] on div "STARTER מומלץ למתחילים בשיווק אלקטרוני וSMS $65 /לחודש דיוור אלקטרוני דיוור SMS…" at bounding box center [784, 386] width 1260 height 445
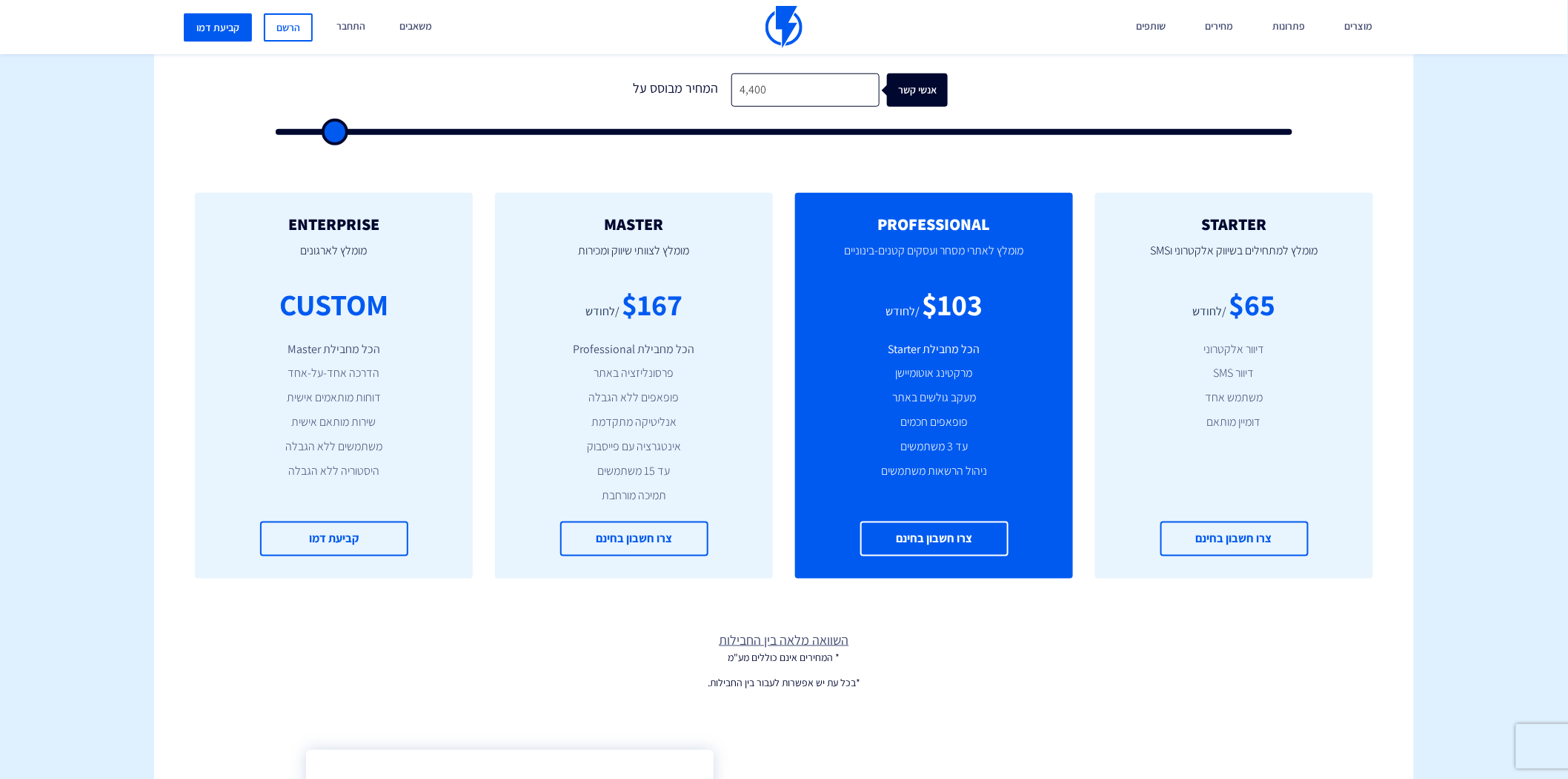
click at [682, 373] on li "פרסונליזציה באתר" at bounding box center [634, 373] width 233 height 17
click at [675, 374] on li "פרסונליזציה באתר" at bounding box center [634, 373] width 233 height 17
click at [669, 398] on li "פופאפים ללא הגבלה" at bounding box center [634, 398] width 233 height 17
drag, startPoint x: 675, startPoint y: 371, endPoint x: 588, endPoint y: 373, distance: 87.0
click at [588, 373] on li "פרסונליזציה באתר" at bounding box center [634, 373] width 233 height 17
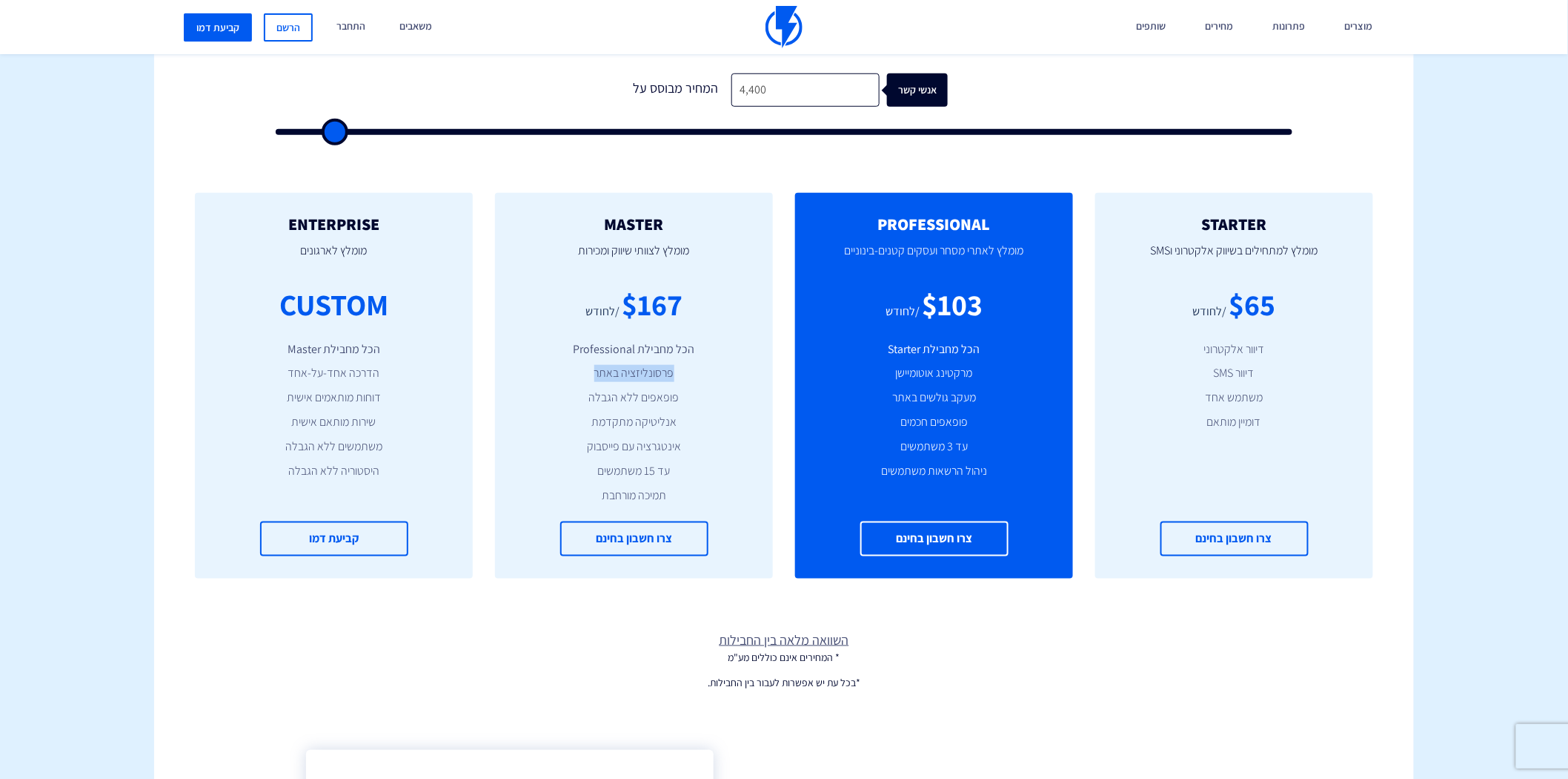
click at [662, 372] on li "פרסונליזציה באתר" at bounding box center [634, 373] width 233 height 17
click at [660, 374] on li "פרסונליזציה באתר" at bounding box center [634, 373] width 233 height 17
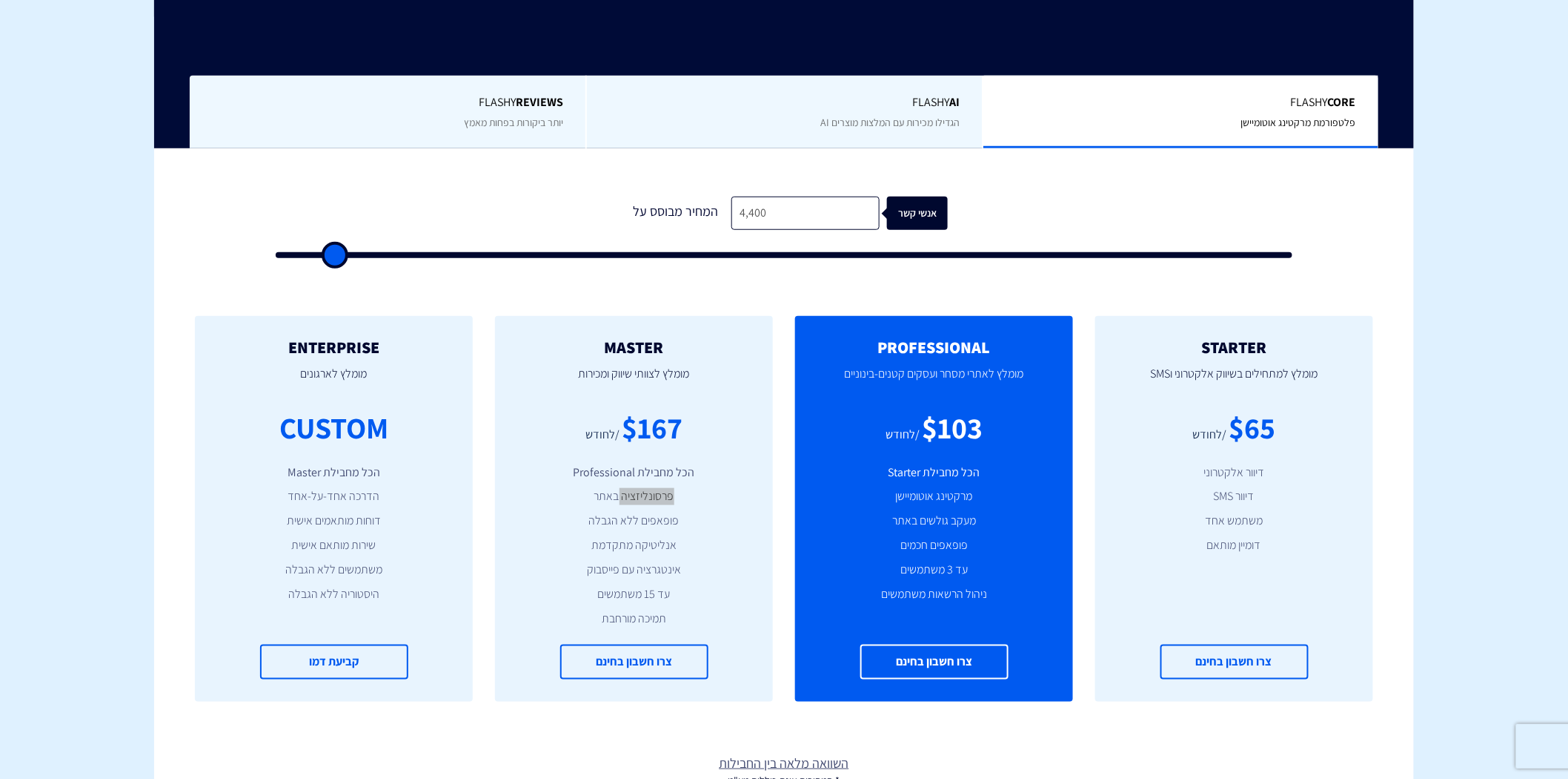
scroll to position [165, 0]
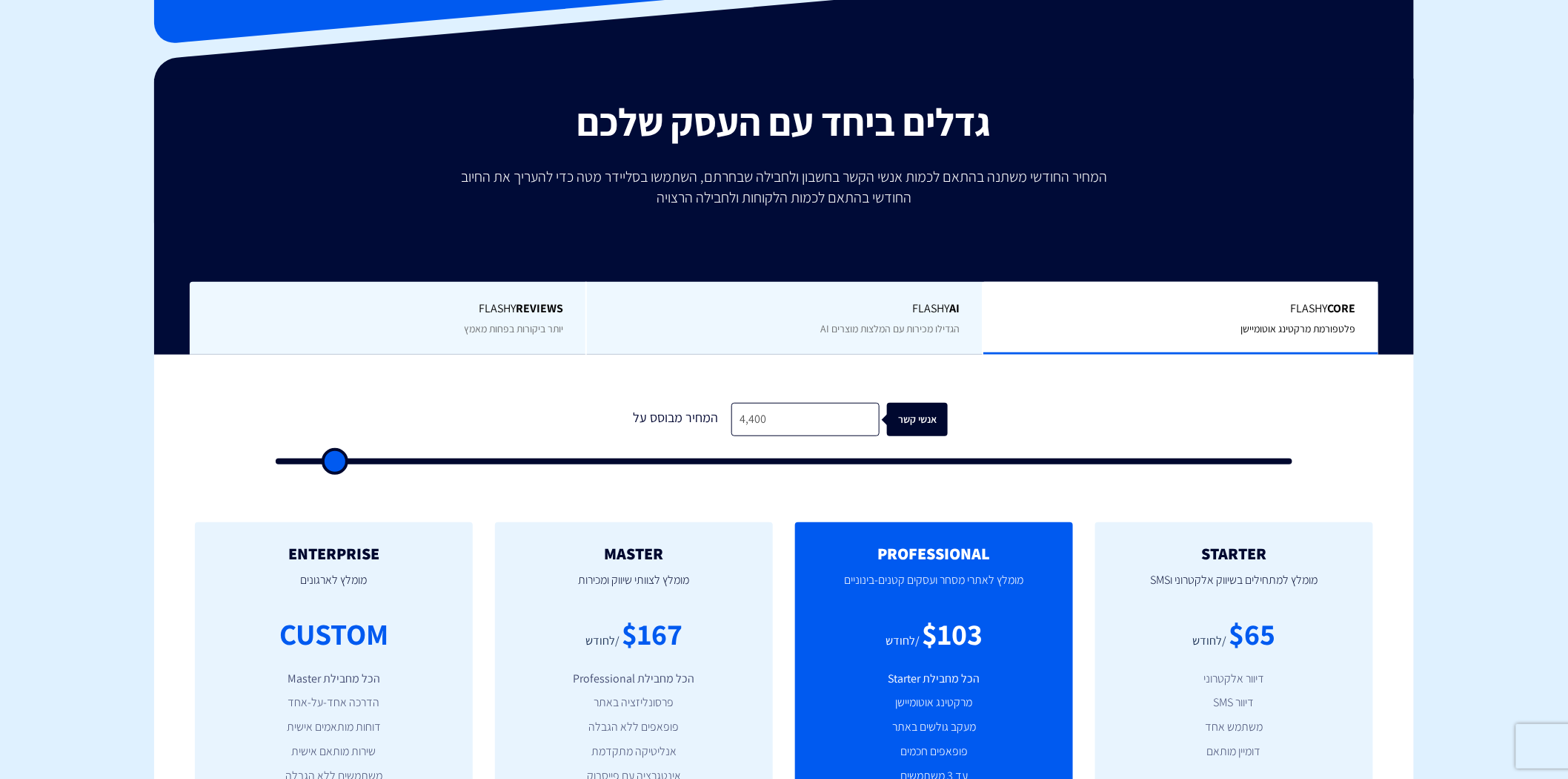
click at [401, 401] on div "1 המחיר מבוסס על 4,400 אנשי קשר" at bounding box center [784, 429] width 1046 height 127
click at [282, 359] on div "1 המחיר מבוסס על 4,400 אנשי קשר" at bounding box center [784, 423] width 1068 height 138
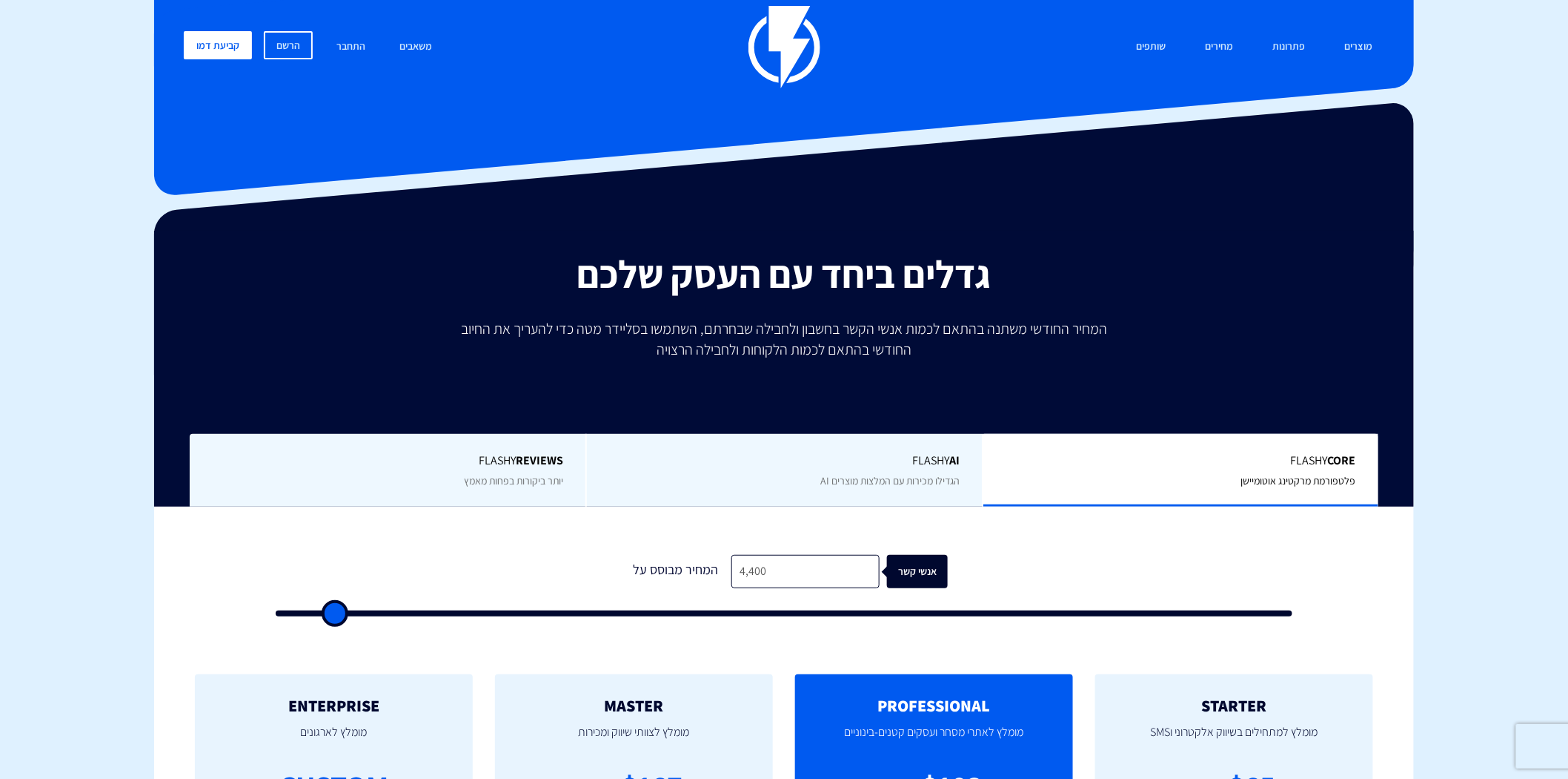
scroll to position [0, 0]
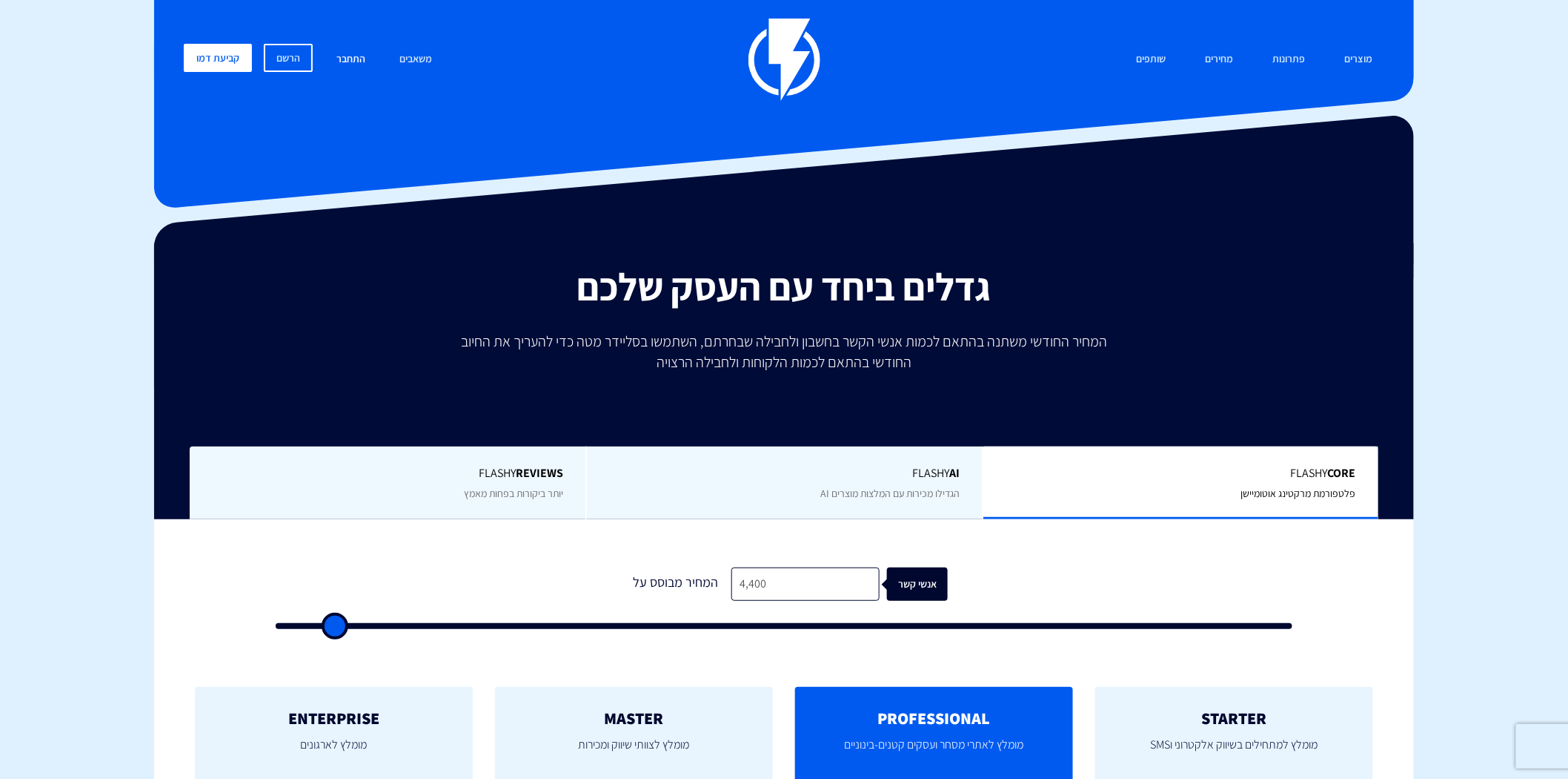
click at [351, 55] on link "התחבר" at bounding box center [351, 60] width 52 height 32
